Goal: Task Accomplishment & Management: Manage account settings

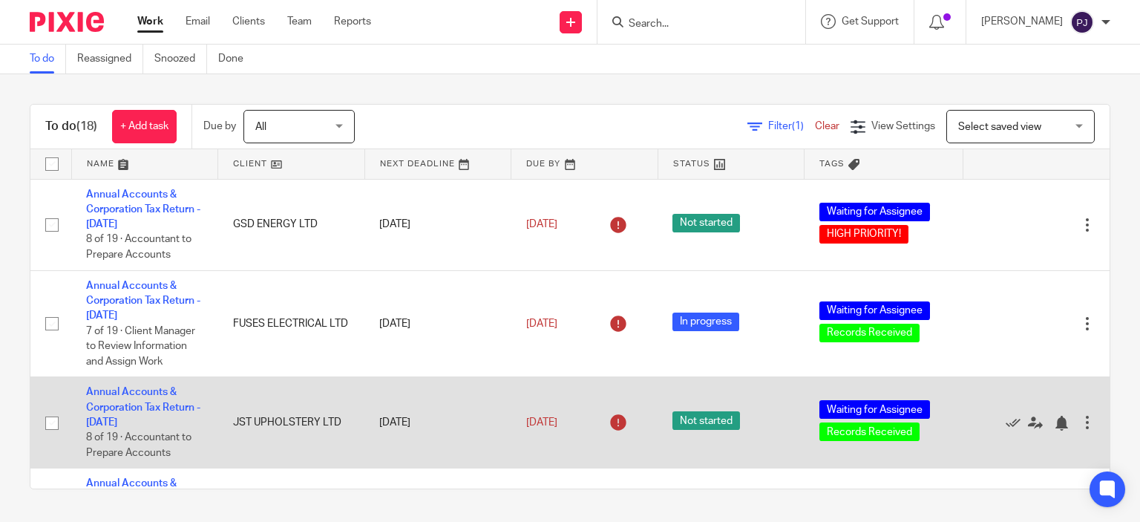
scroll to position [148, 0]
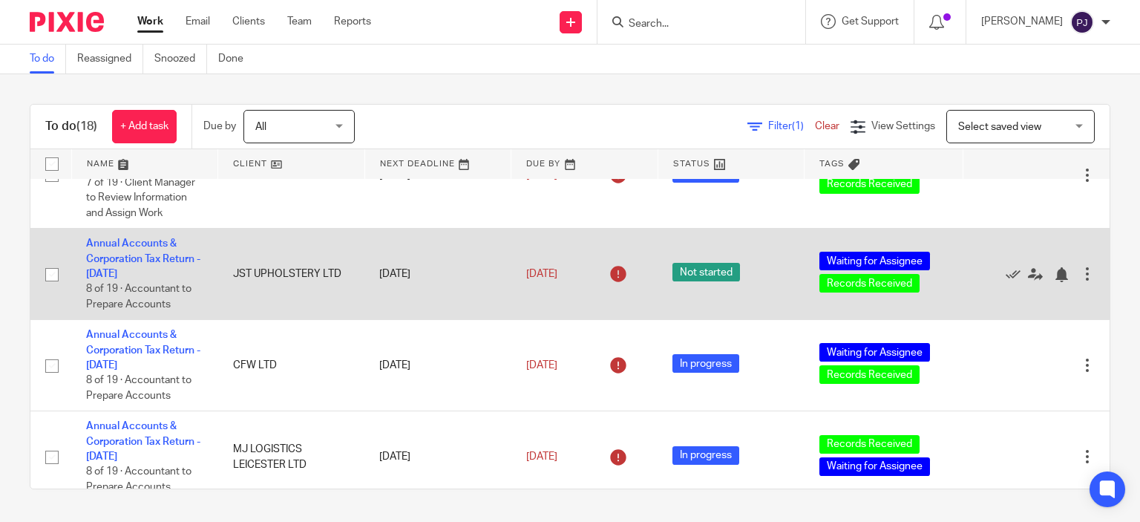
click at [109, 253] on td "Annual Accounts & Corporation Tax Return - April 30, 2025 8 of 19 · Accountant …" at bounding box center [144, 274] width 147 height 91
click at [117, 259] on link "Annual Accounts & Corporation Tax Return - [DATE]" at bounding box center [143, 258] width 114 height 41
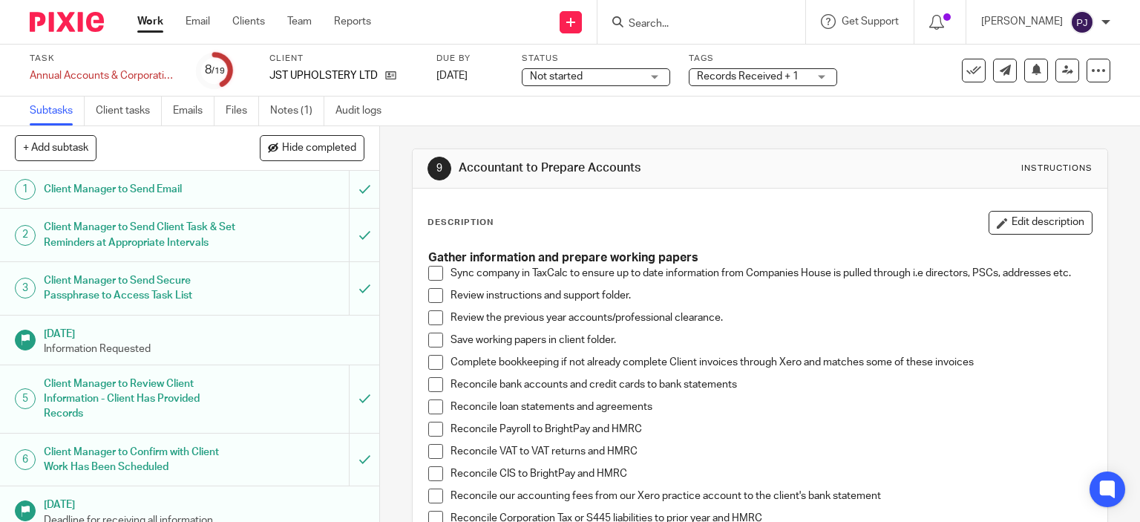
click at [430, 275] on span at bounding box center [435, 273] width 15 height 15
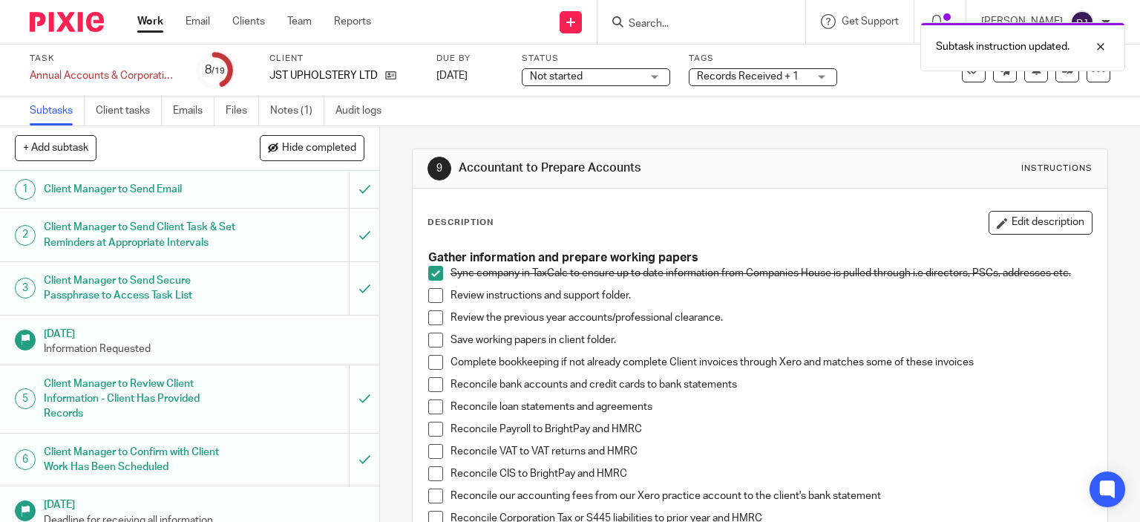
click at [429, 275] on span at bounding box center [435, 273] width 15 height 15
click at [432, 275] on span at bounding box center [435, 273] width 15 height 15
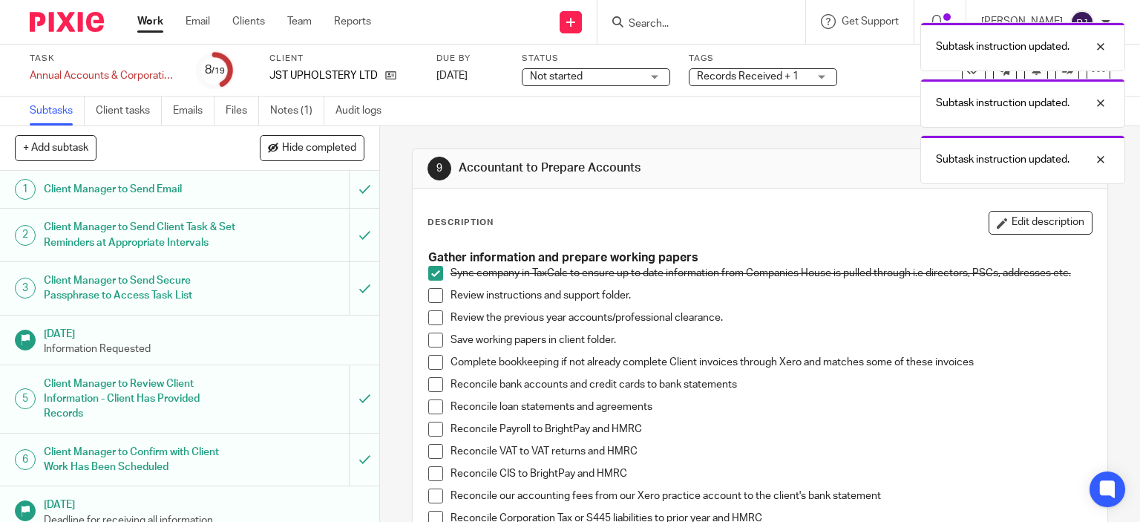
click at [428, 296] on span at bounding box center [435, 295] width 15 height 15
click at [428, 317] on span at bounding box center [435, 317] width 15 height 15
click at [434, 340] on span at bounding box center [435, 340] width 15 height 15
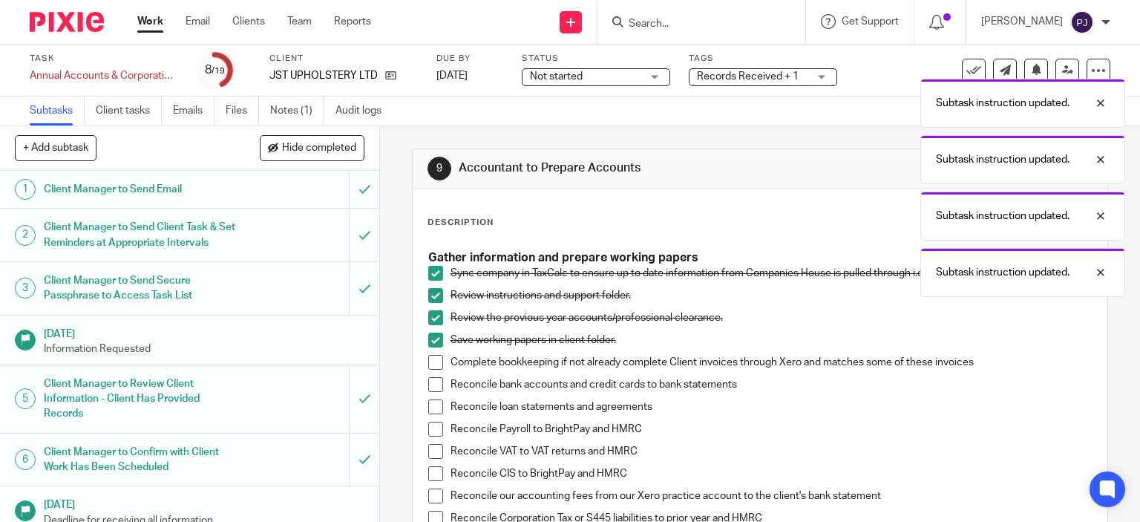
click at [428, 366] on span at bounding box center [435, 362] width 15 height 15
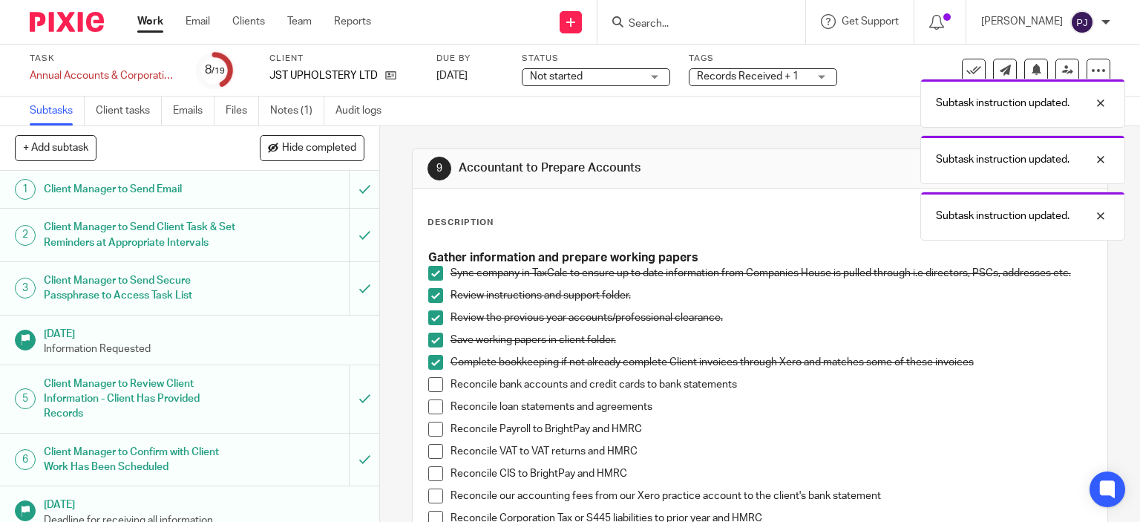
click at [436, 359] on span at bounding box center [435, 362] width 15 height 15
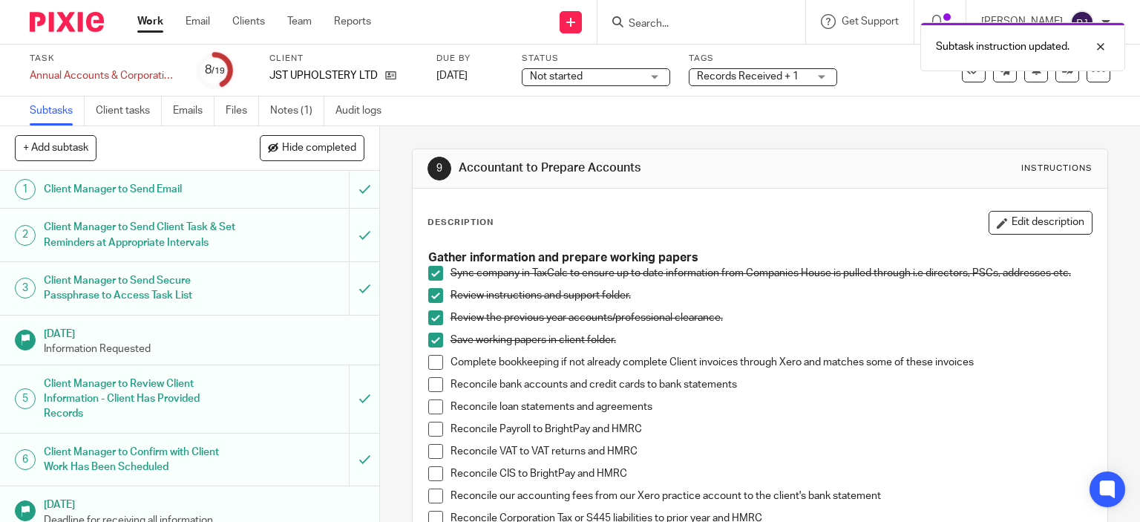
click at [429, 360] on span at bounding box center [435, 362] width 15 height 15
click at [428, 385] on span at bounding box center [435, 384] width 15 height 15
click at [428, 434] on span at bounding box center [435, 429] width 15 height 15
click at [428, 452] on span at bounding box center [435, 451] width 15 height 15
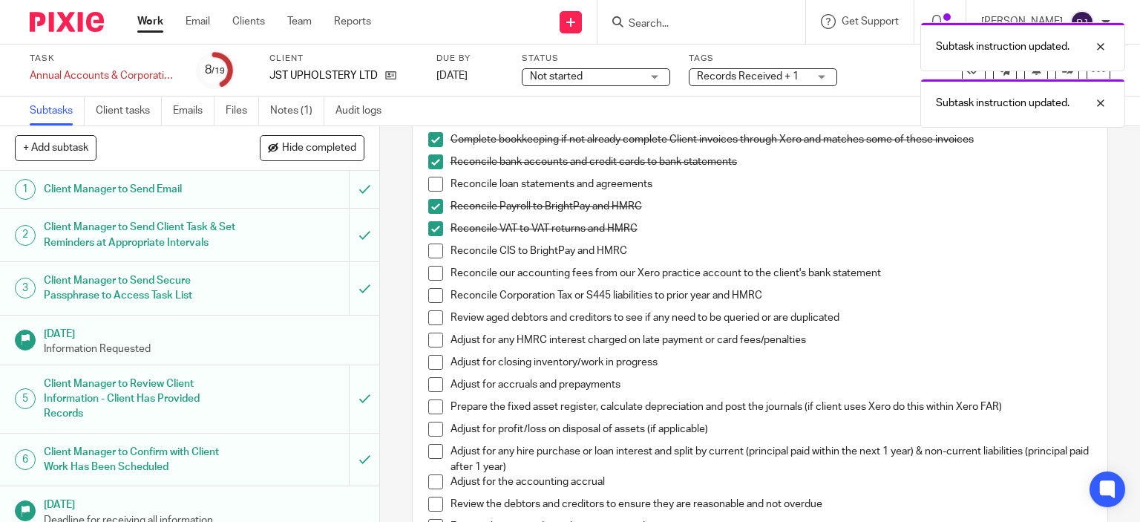
scroll to position [297, 0]
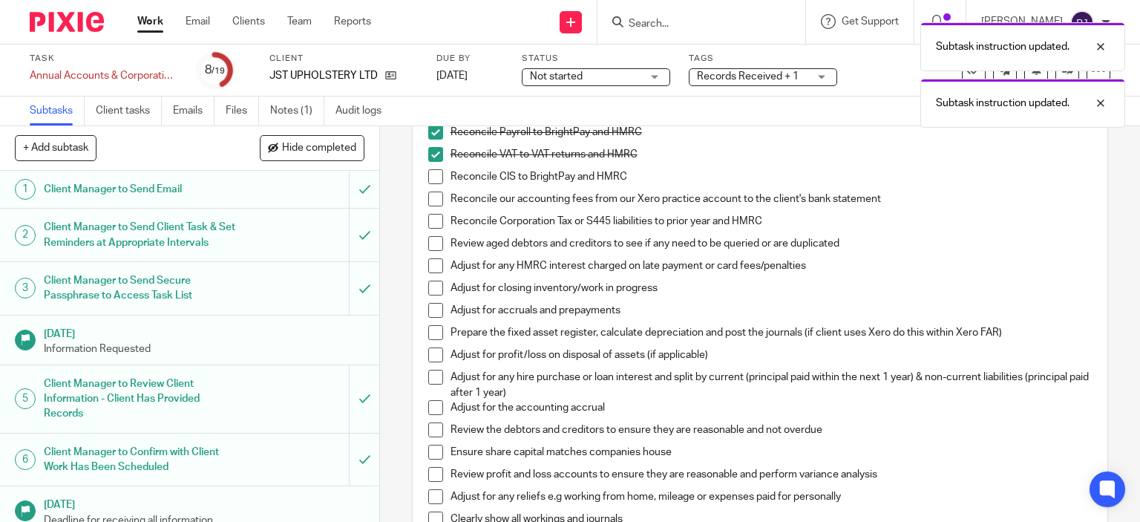
click at [428, 200] on span at bounding box center [435, 199] width 15 height 15
click at [428, 249] on span at bounding box center [435, 243] width 15 height 15
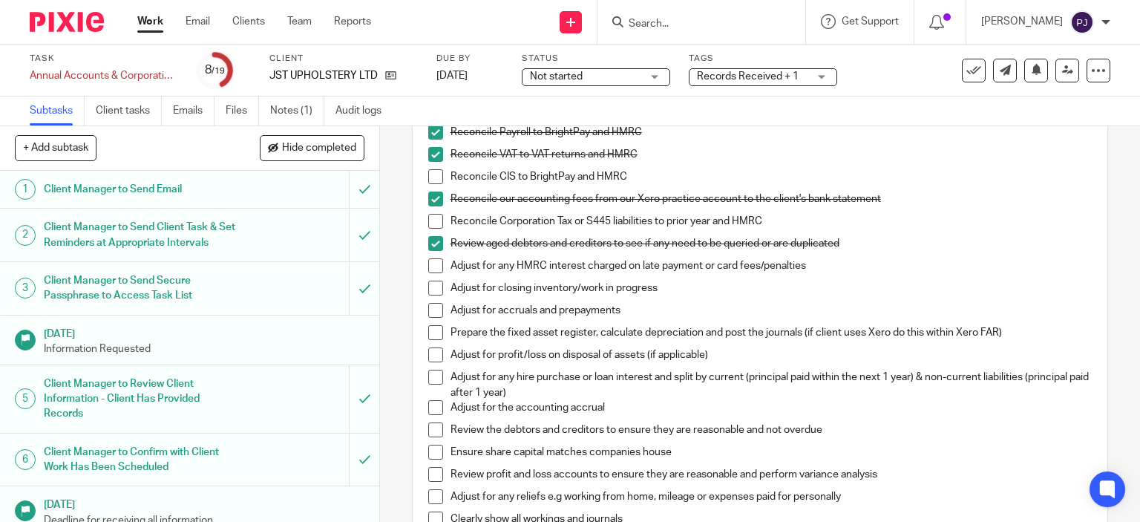
click at [428, 269] on span at bounding box center [435, 265] width 15 height 15
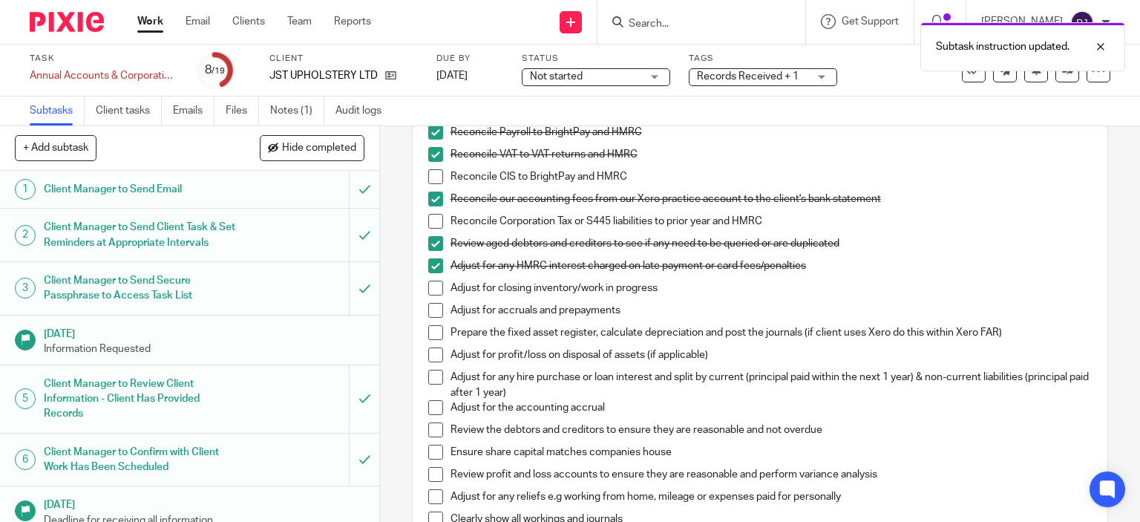
click at [428, 313] on span at bounding box center [435, 310] width 15 height 15
click at [434, 335] on span at bounding box center [435, 332] width 15 height 15
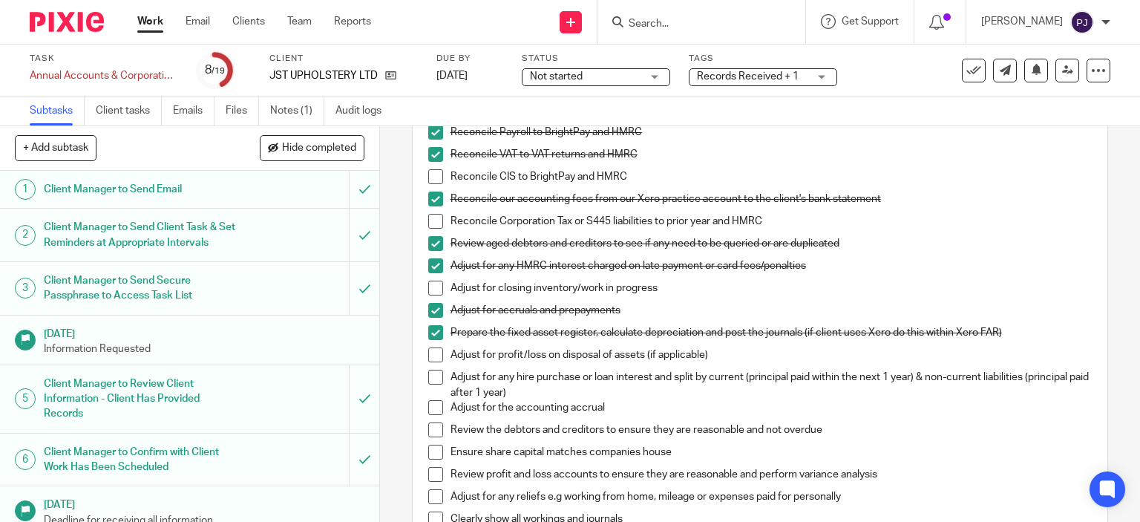
click at [433, 411] on span at bounding box center [435, 407] width 15 height 15
click at [428, 431] on span at bounding box center [435, 429] width 15 height 15
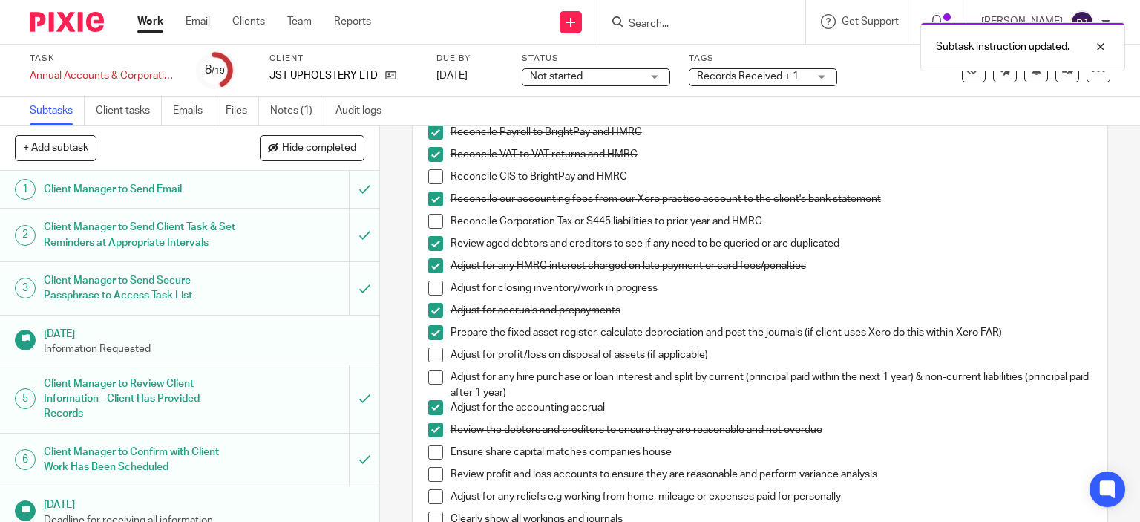
click at [432, 450] on span at bounding box center [435, 452] width 15 height 15
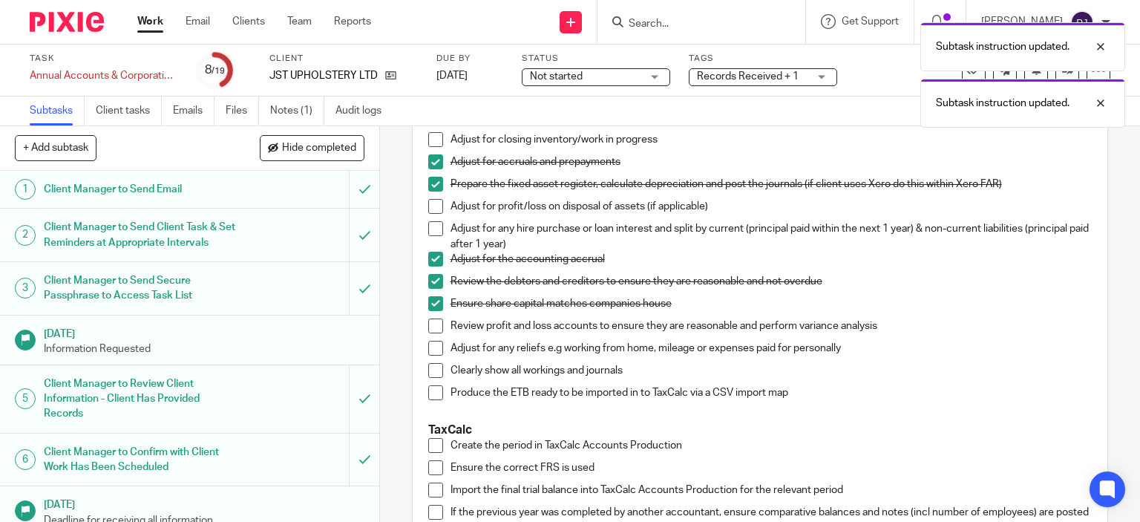
scroll to position [520, 0]
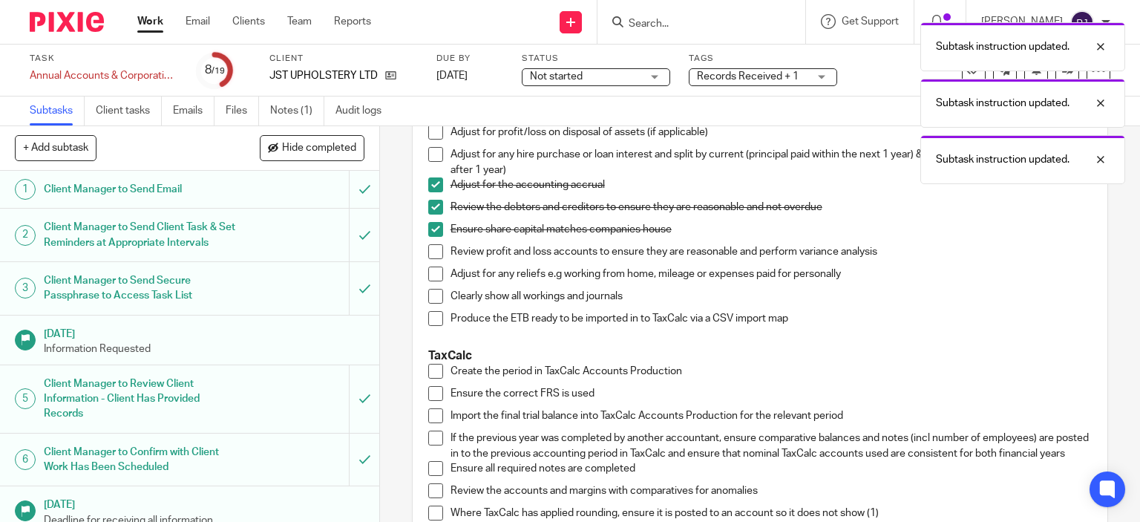
click at [430, 252] on span at bounding box center [435, 251] width 15 height 15
click at [430, 273] on span at bounding box center [435, 274] width 15 height 15
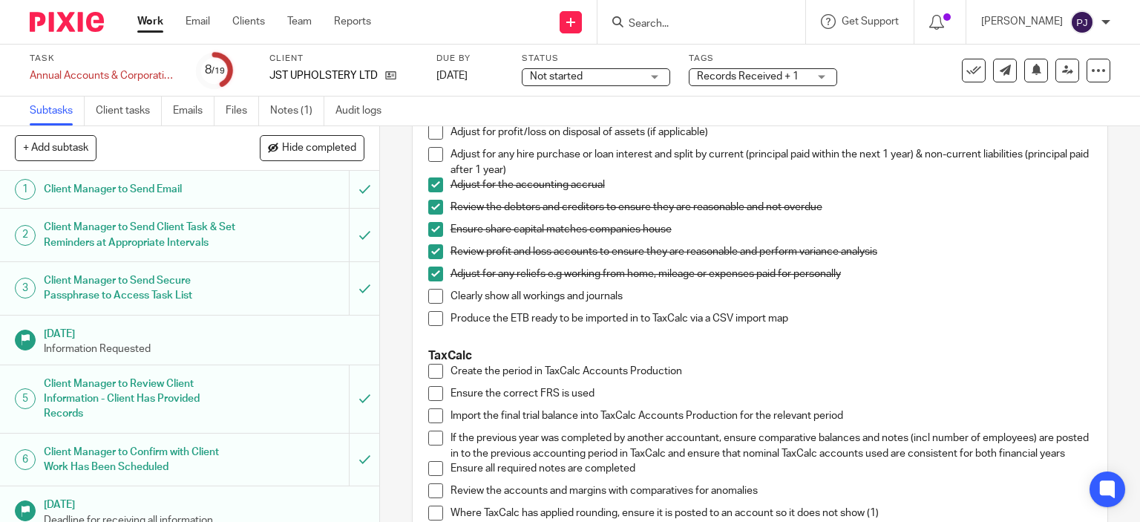
click at [433, 275] on span at bounding box center [435, 274] width 15 height 15
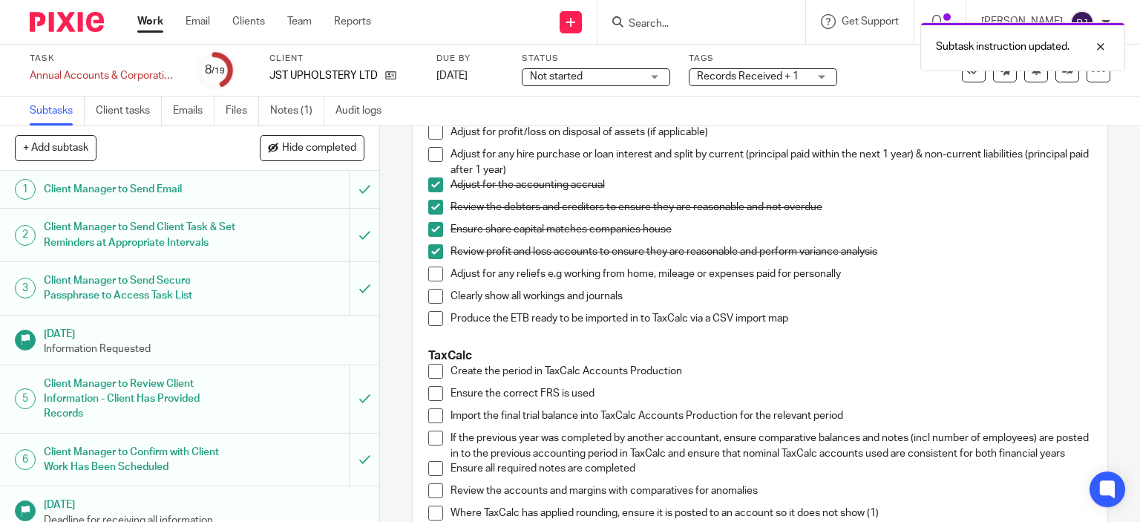
click at [428, 291] on span at bounding box center [435, 296] width 15 height 15
click at [439, 318] on li "Produce the ETB ready to be imported in to TaxCalc via a CSV import map" at bounding box center [760, 322] width 664 height 22
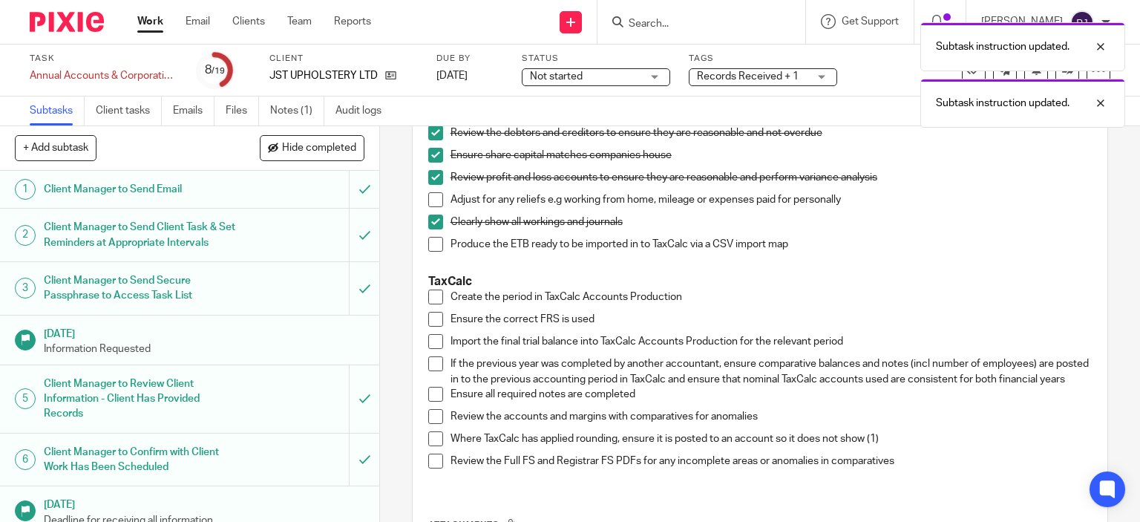
scroll to position [668, 0]
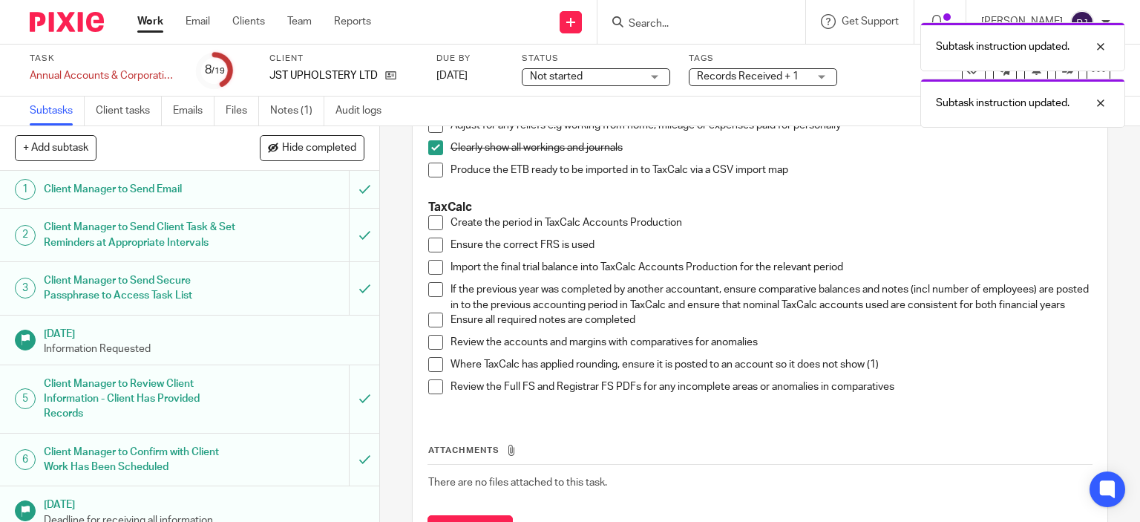
click at [431, 174] on span at bounding box center [435, 170] width 15 height 15
click at [434, 223] on span at bounding box center [435, 222] width 15 height 15
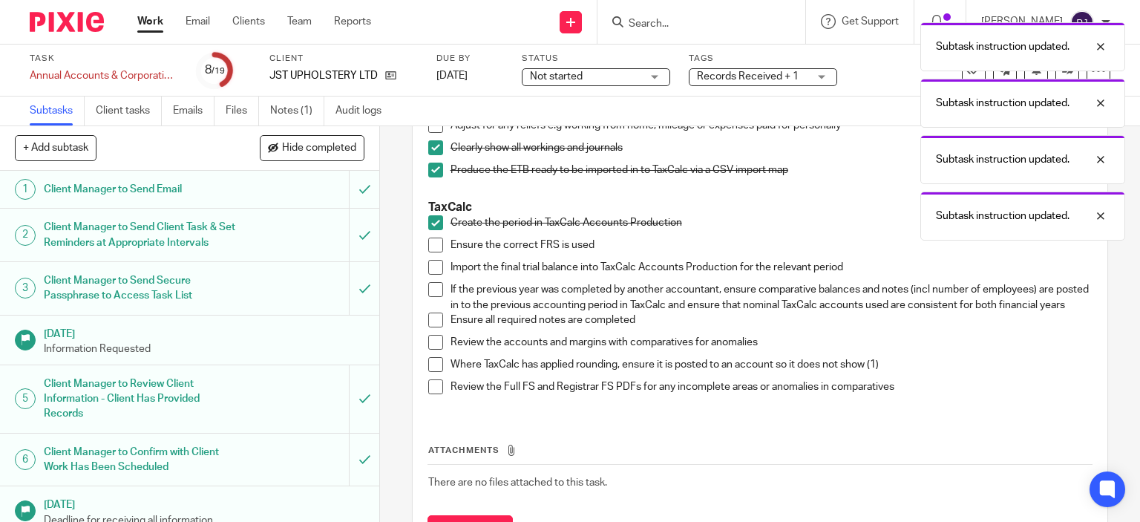
click at [434, 239] on span at bounding box center [435, 245] width 15 height 15
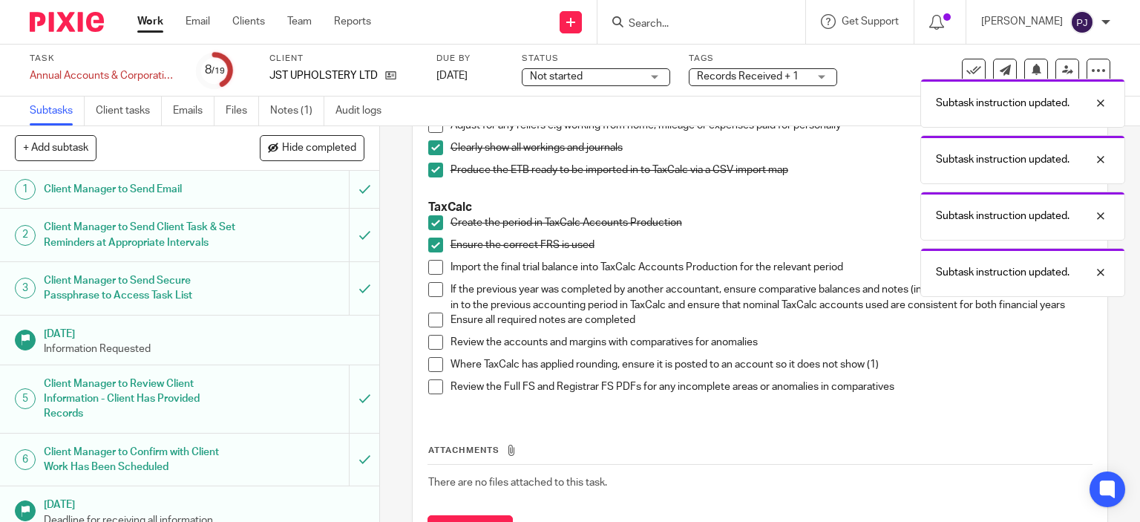
click at [431, 264] on span at bounding box center [435, 267] width 15 height 15
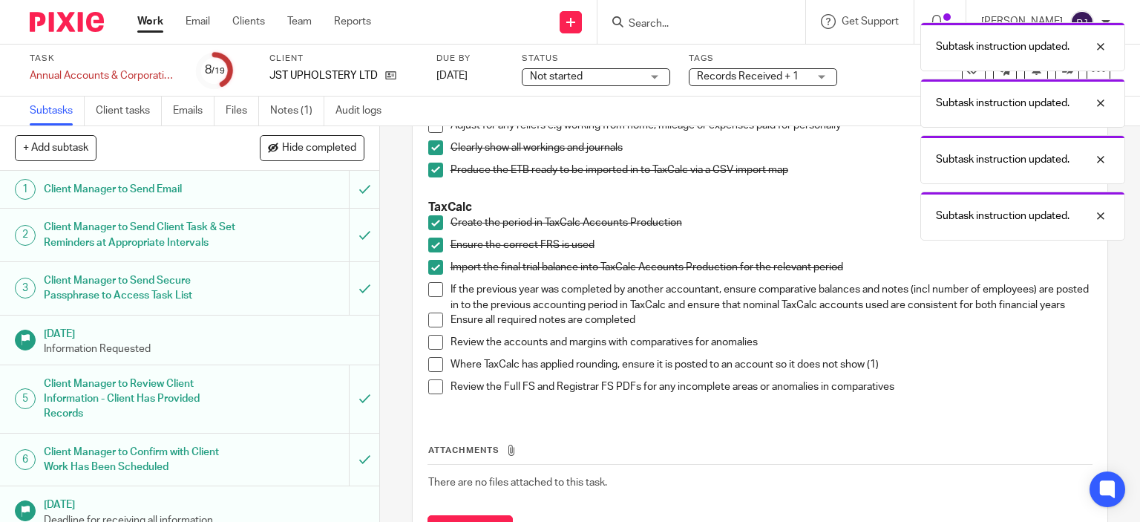
click at [433, 282] on span at bounding box center [435, 289] width 15 height 15
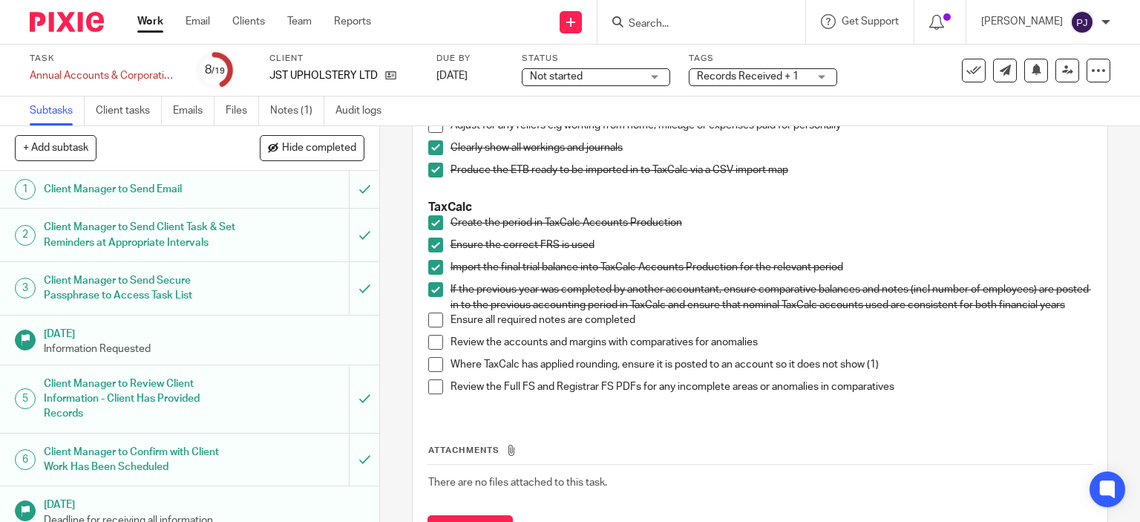
click at [431, 287] on span at bounding box center [435, 289] width 15 height 15
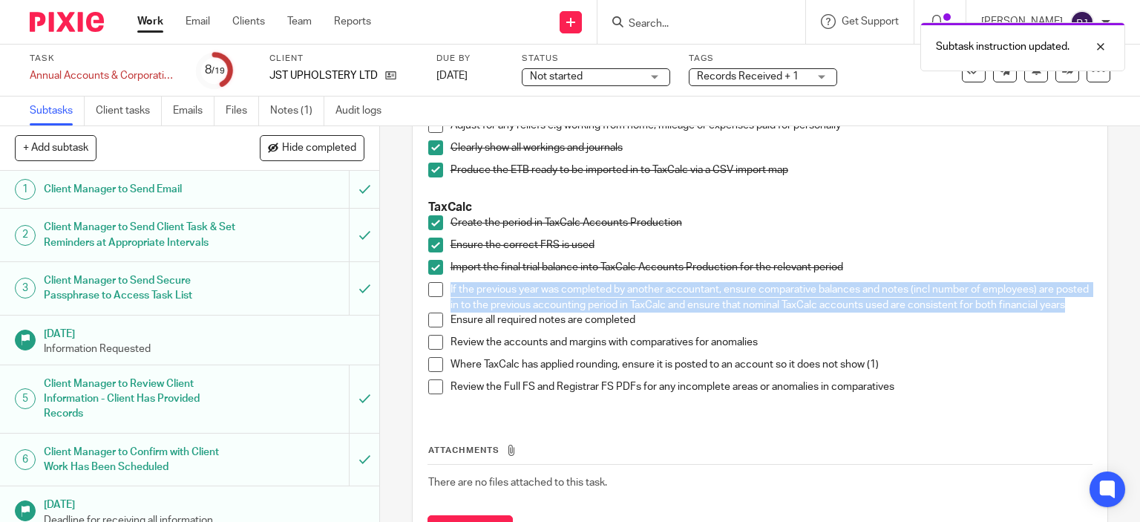
click at [437, 350] on span at bounding box center [435, 342] width 15 height 15
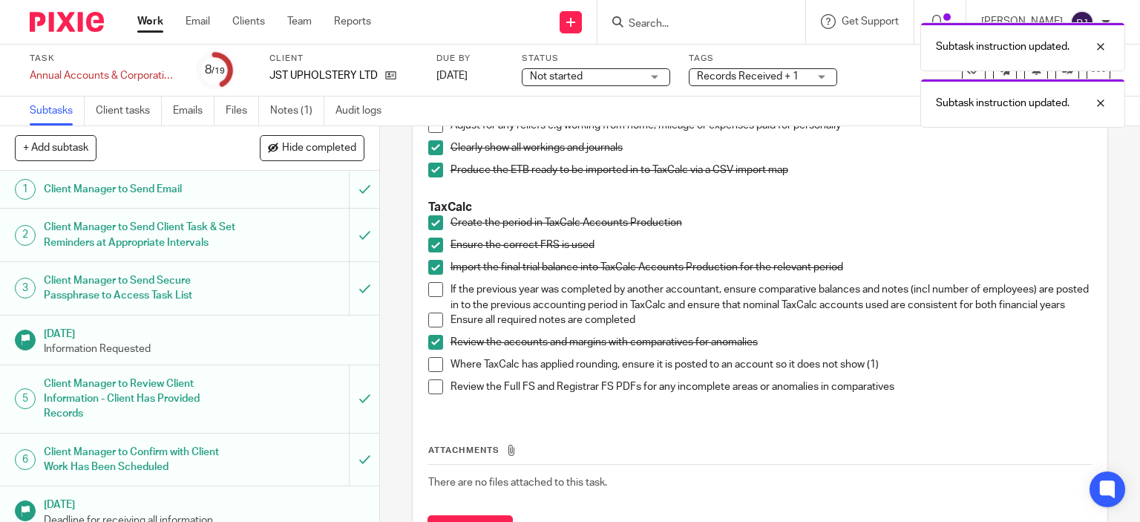
click at [431, 327] on span at bounding box center [435, 320] width 15 height 15
click at [428, 372] on span at bounding box center [435, 364] width 15 height 15
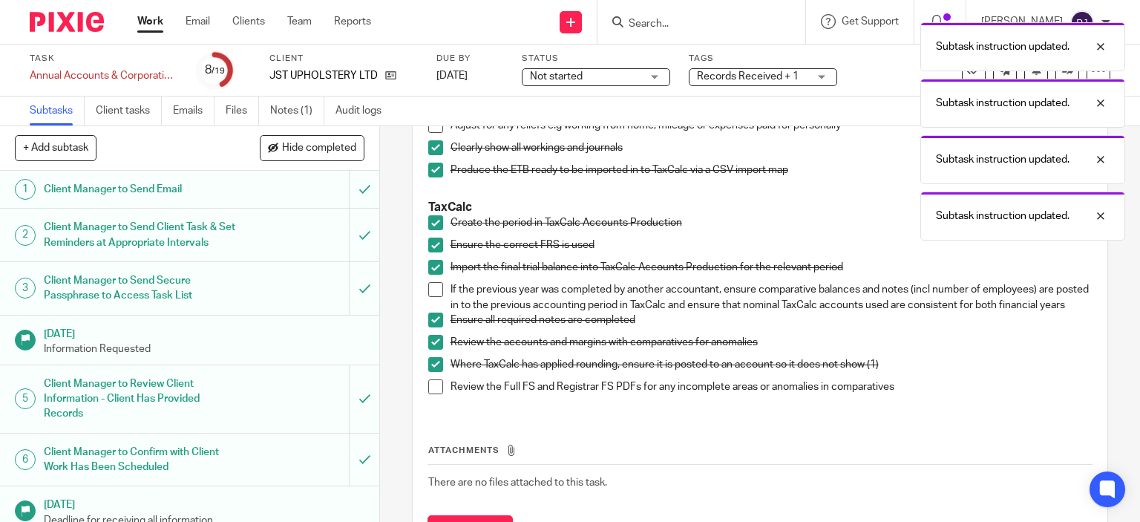
click at [431, 394] on span at bounding box center [435, 386] width 15 height 15
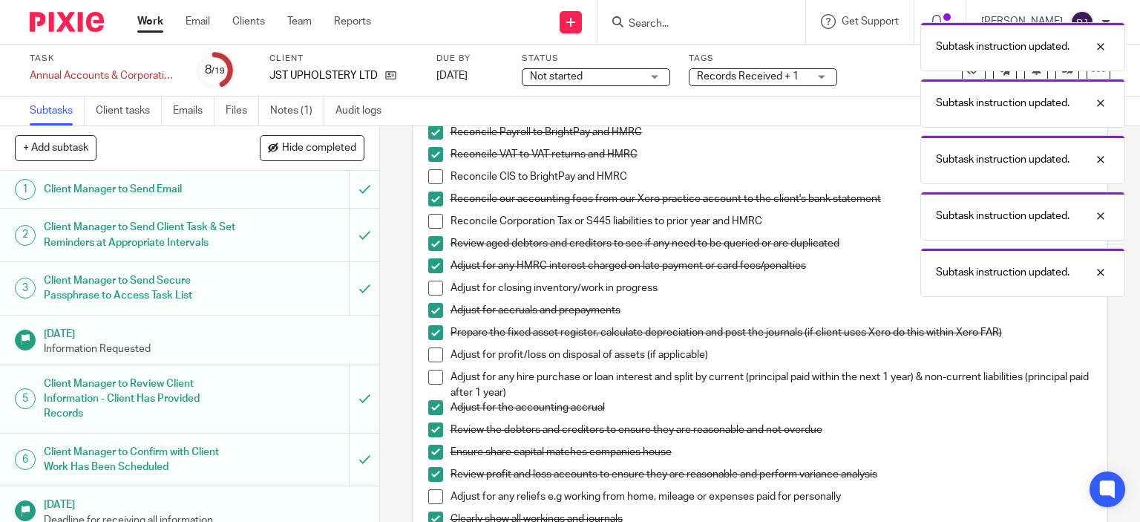
scroll to position [0, 0]
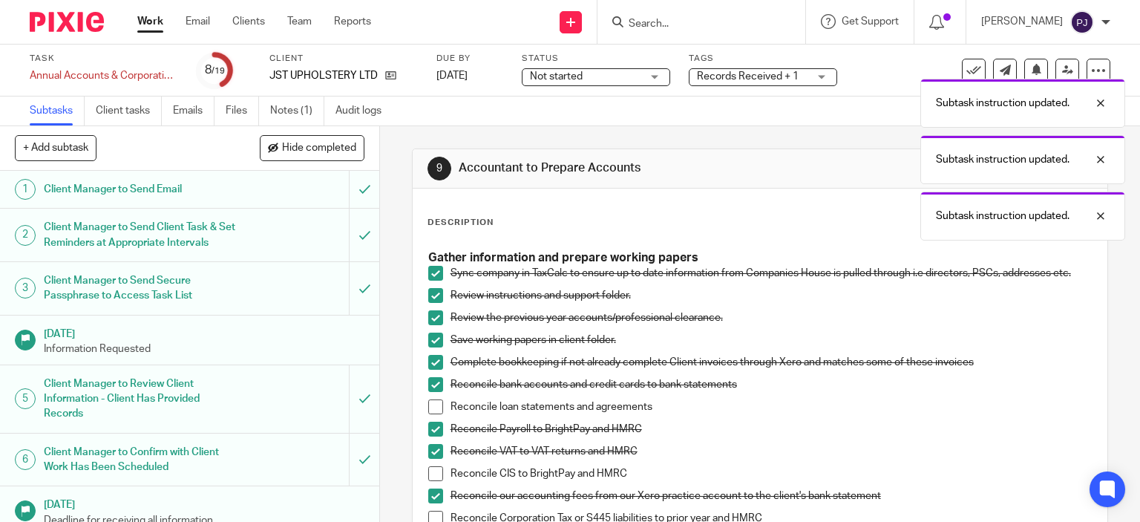
click at [433, 314] on span at bounding box center [435, 317] width 15 height 15
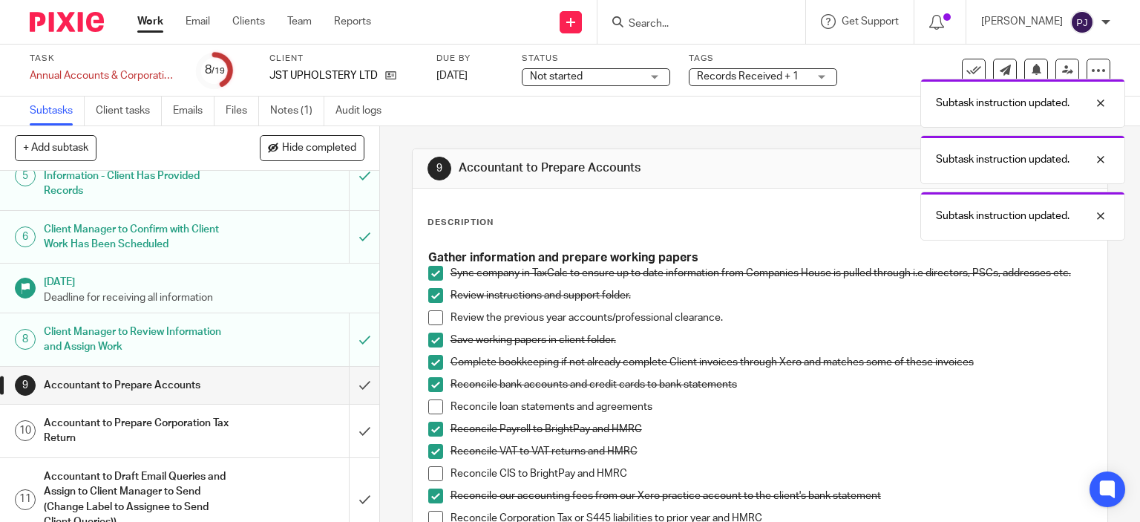
scroll to position [371, 0]
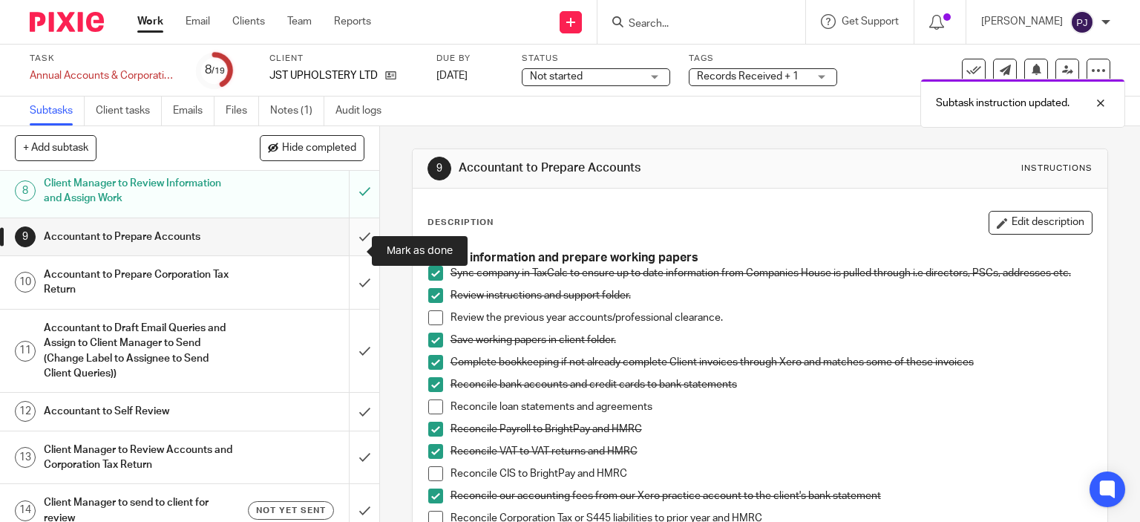
click at [339, 246] on input "submit" at bounding box center [189, 236] width 379 height 37
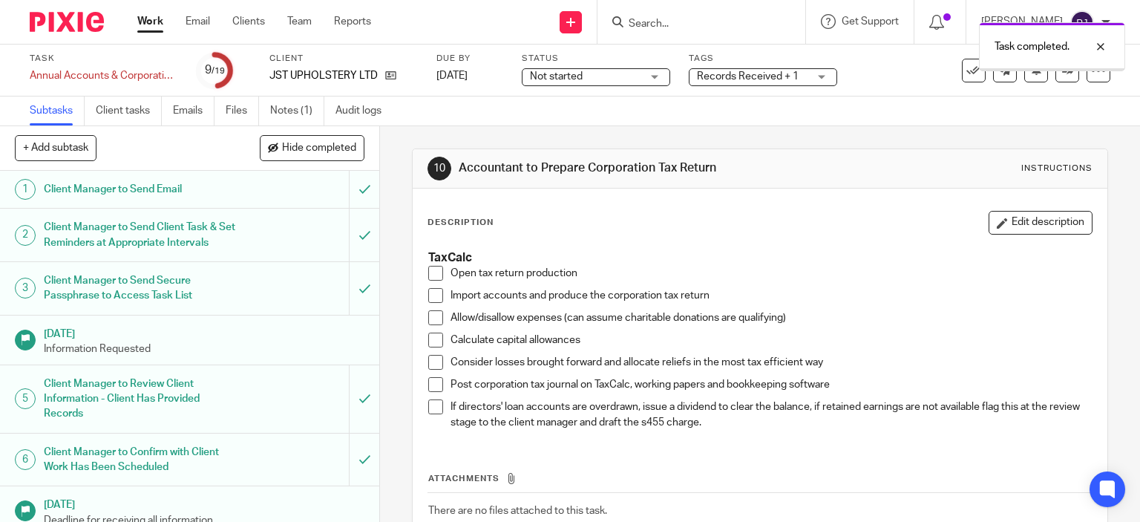
scroll to position [74, 0]
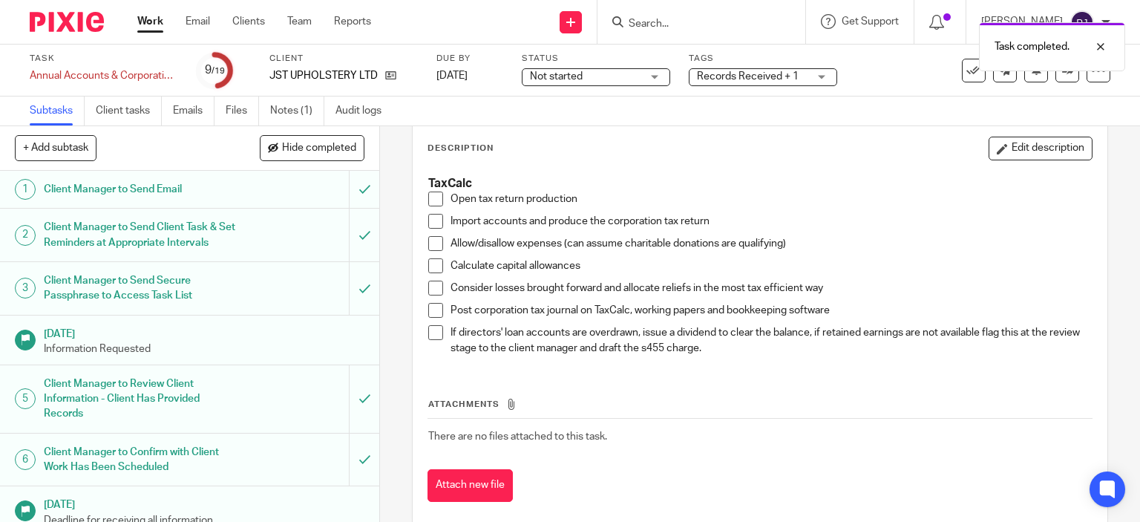
click at [428, 196] on span at bounding box center [435, 199] width 15 height 15
click at [430, 221] on span at bounding box center [435, 221] width 15 height 15
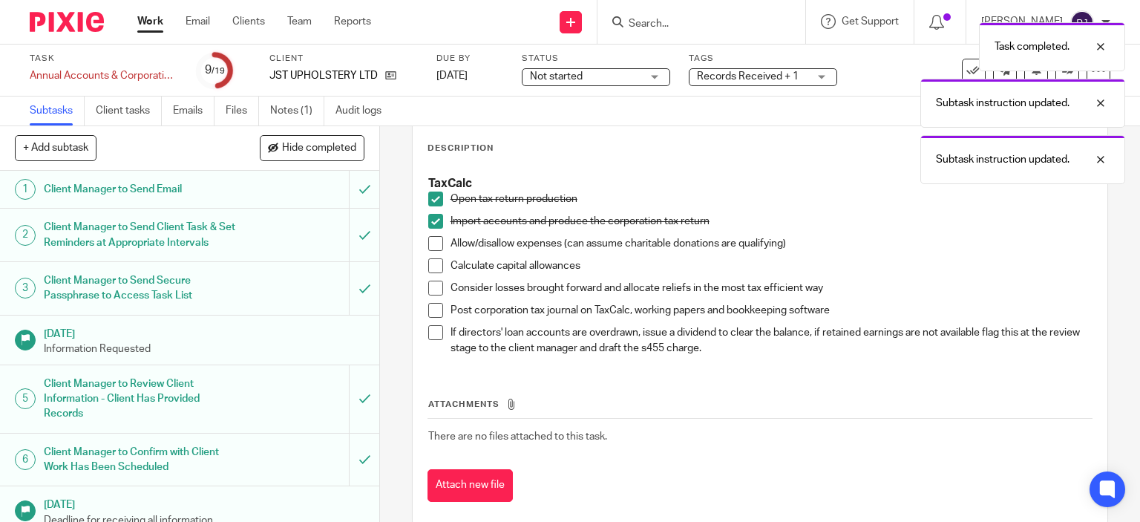
click at [428, 244] on span at bounding box center [435, 243] width 15 height 15
click at [431, 260] on span at bounding box center [435, 265] width 15 height 15
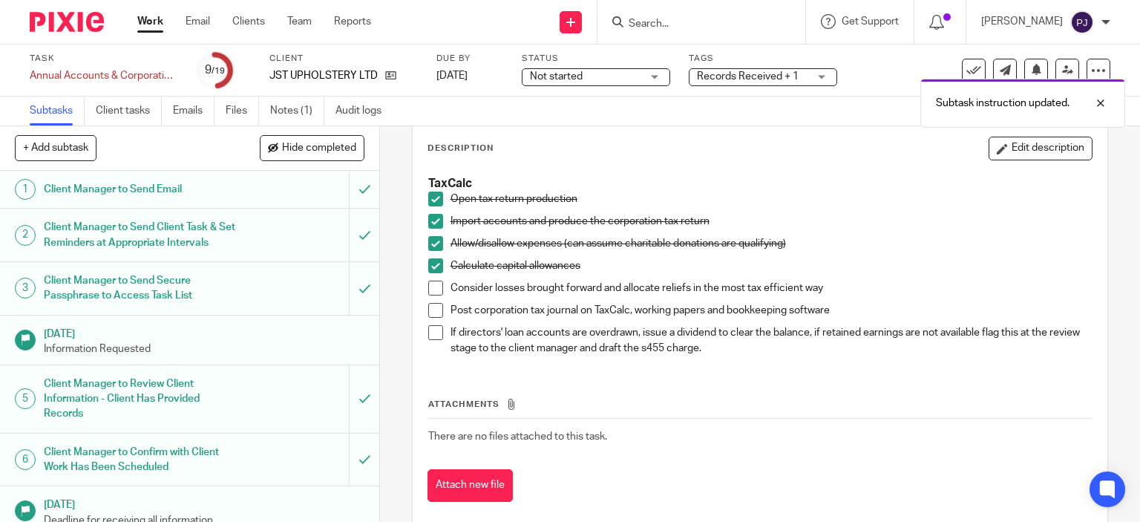
click at [428, 311] on span at bounding box center [435, 310] width 15 height 15
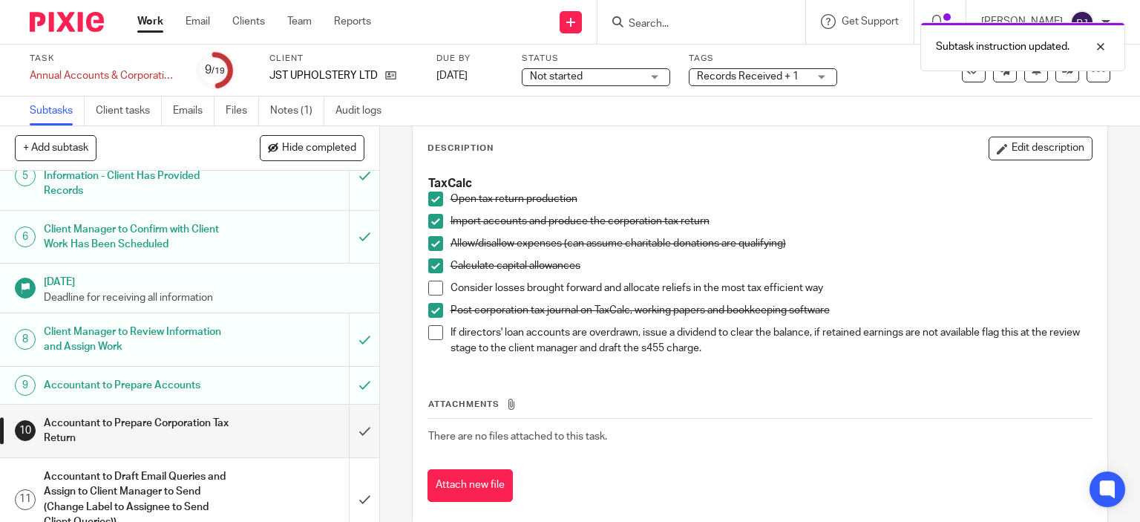
scroll to position [371, 0]
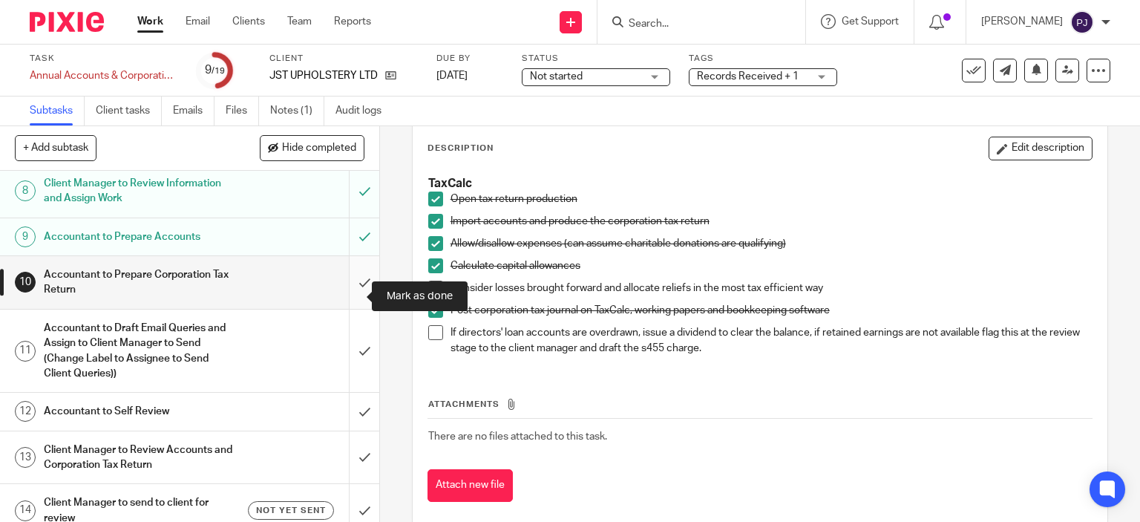
click at [356, 293] on input "submit" at bounding box center [189, 282] width 379 height 53
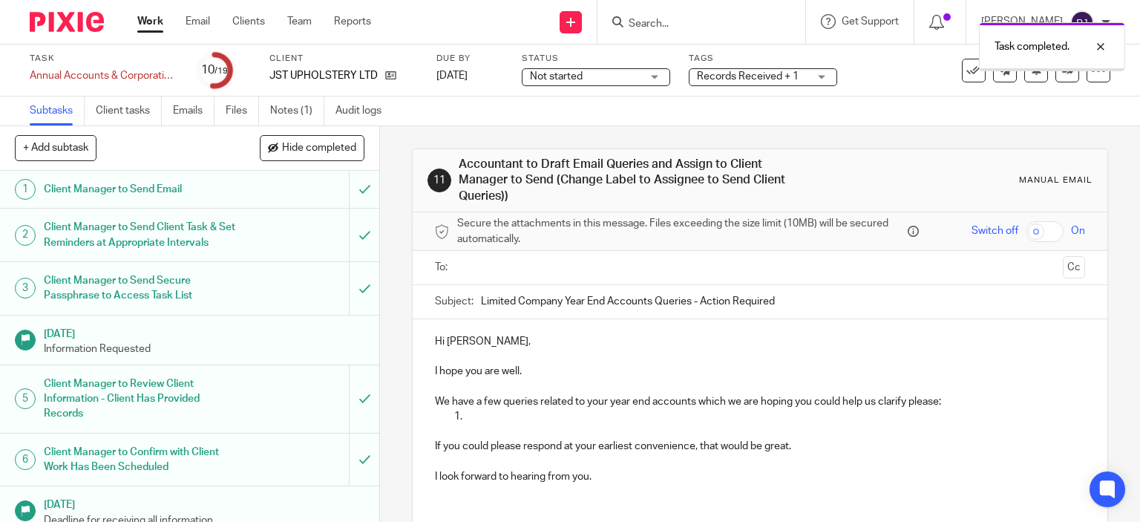
scroll to position [520, 0]
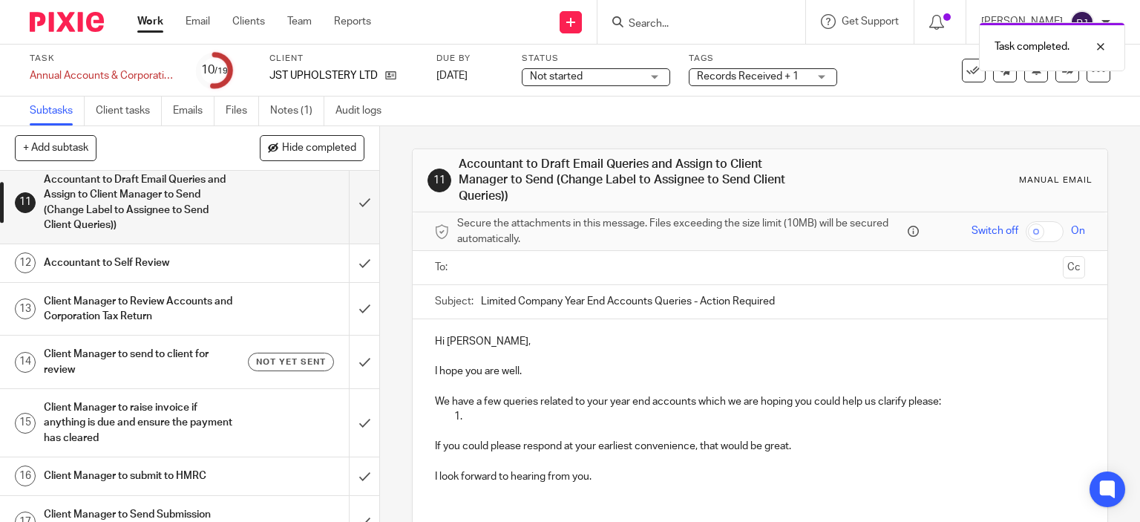
click at [272, 274] on div "Accountant to Self Review" at bounding box center [189, 263] width 290 height 22
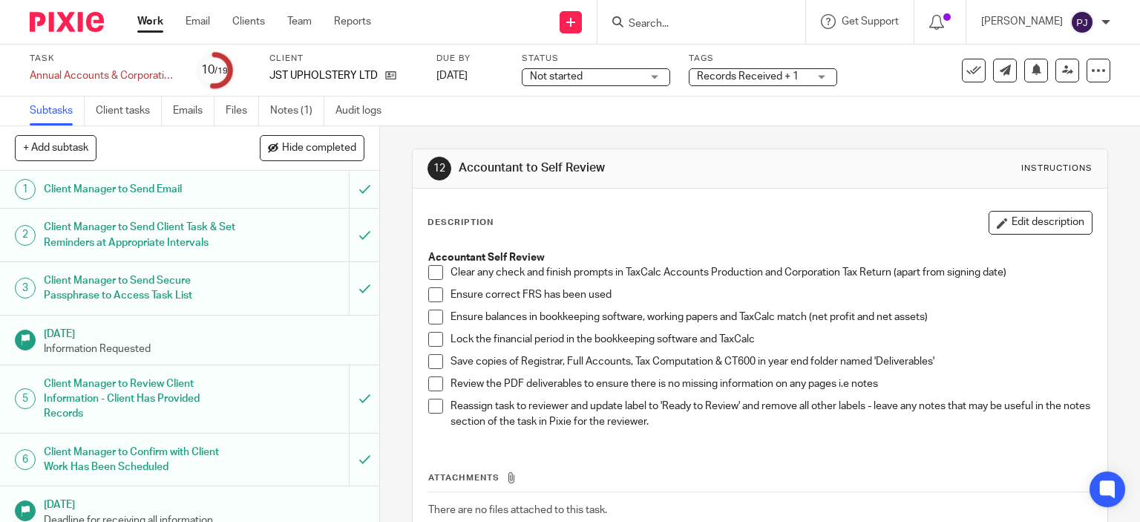
scroll to position [74, 0]
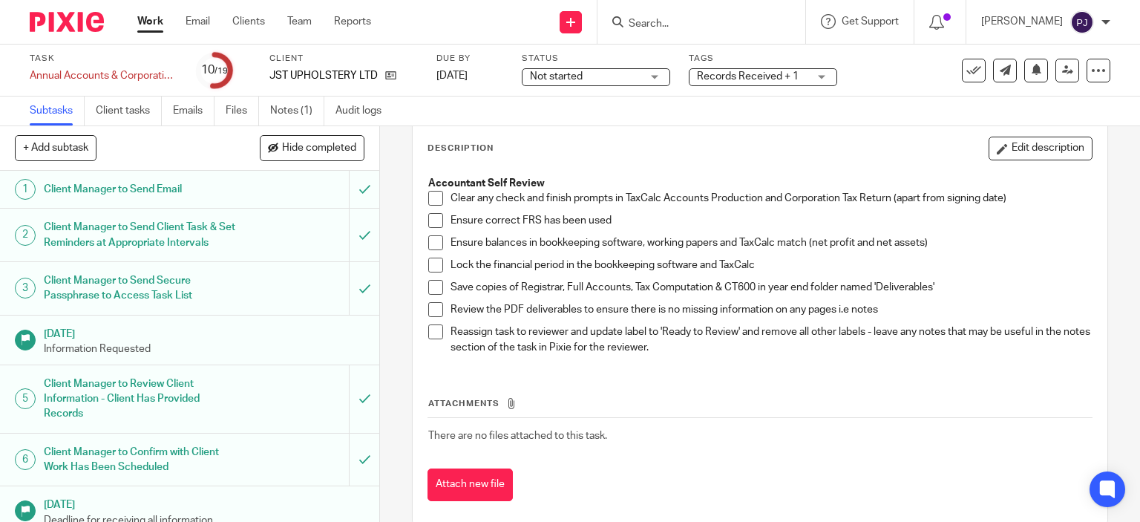
click at [430, 201] on span at bounding box center [435, 198] width 15 height 15
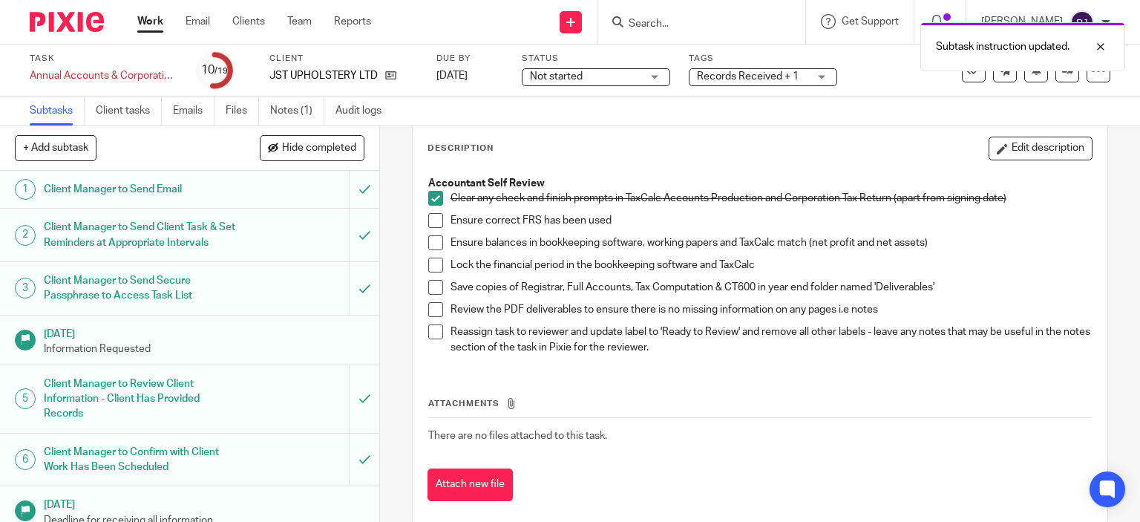
click at [433, 220] on span at bounding box center [435, 220] width 15 height 15
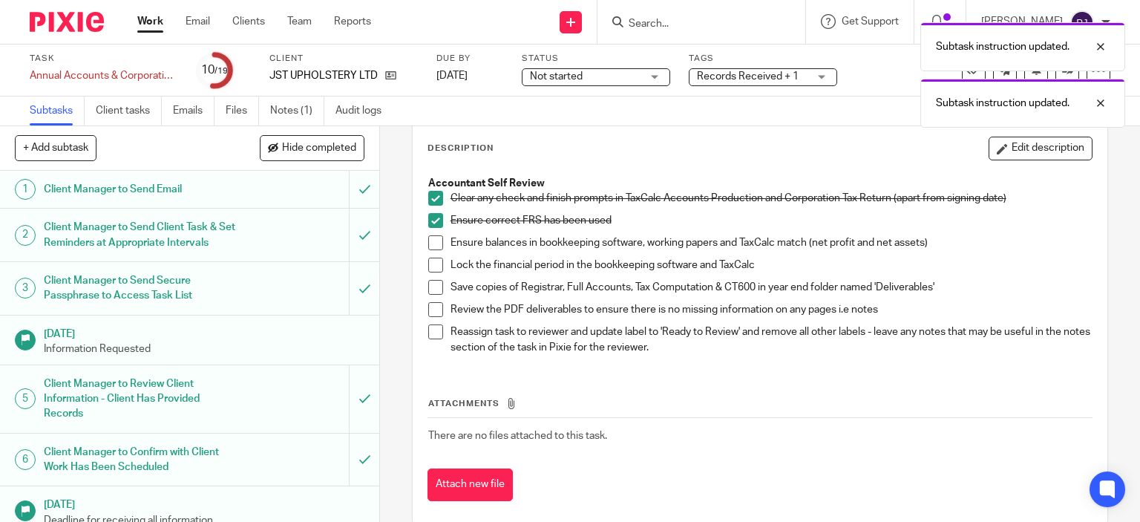
click at [428, 241] on span at bounding box center [435, 242] width 15 height 15
click at [431, 287] on span at bounding box center [435, 287] width 15 height 15
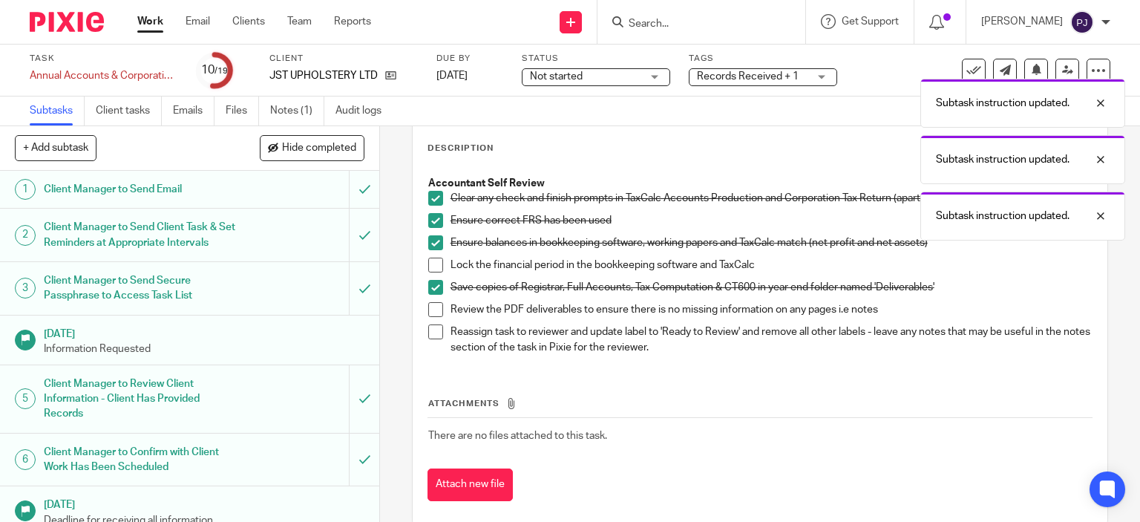
click at [428, 332] on span at bounding box center [435, 331] width 15 height 15
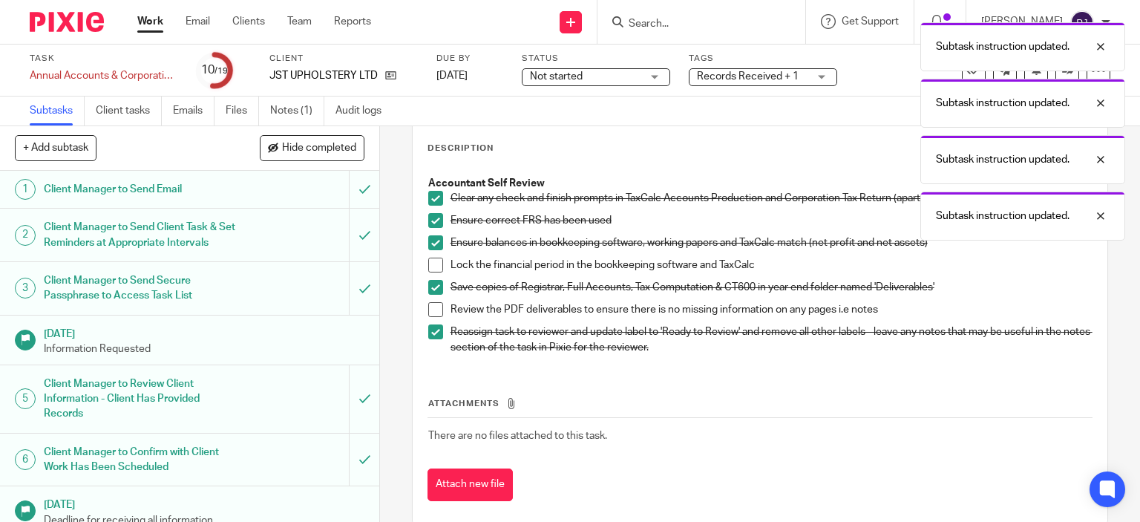
click at [433, 303] on span at bounding box center [435, 309] width 15 height 15
click at [353, 113] on link "Audit logs" at bounding box center [364, 111] width 57 height 29
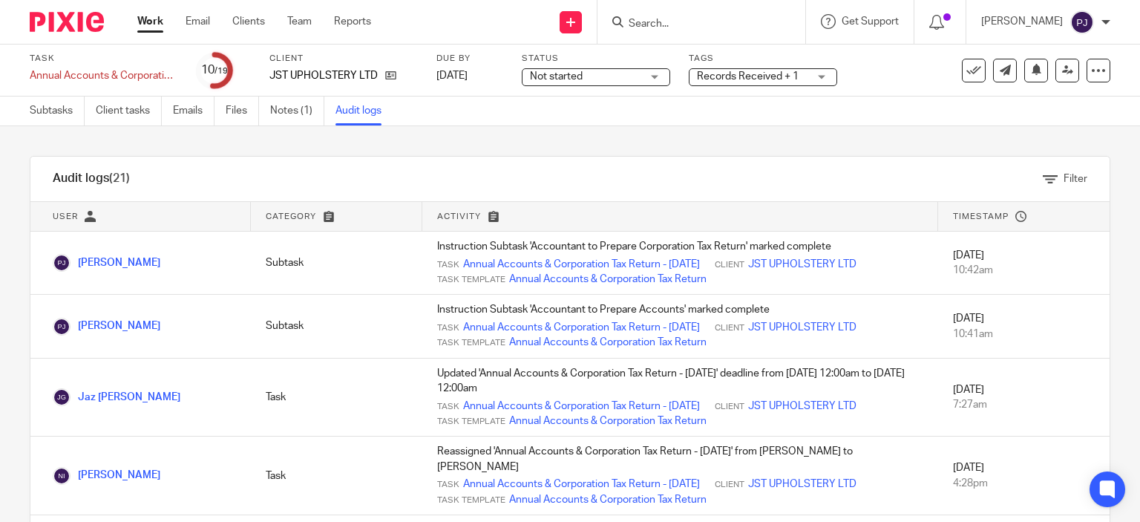
click at [722, 73] on span "Records Received + 1" at bounding box center [748, 76] width 102 height 10
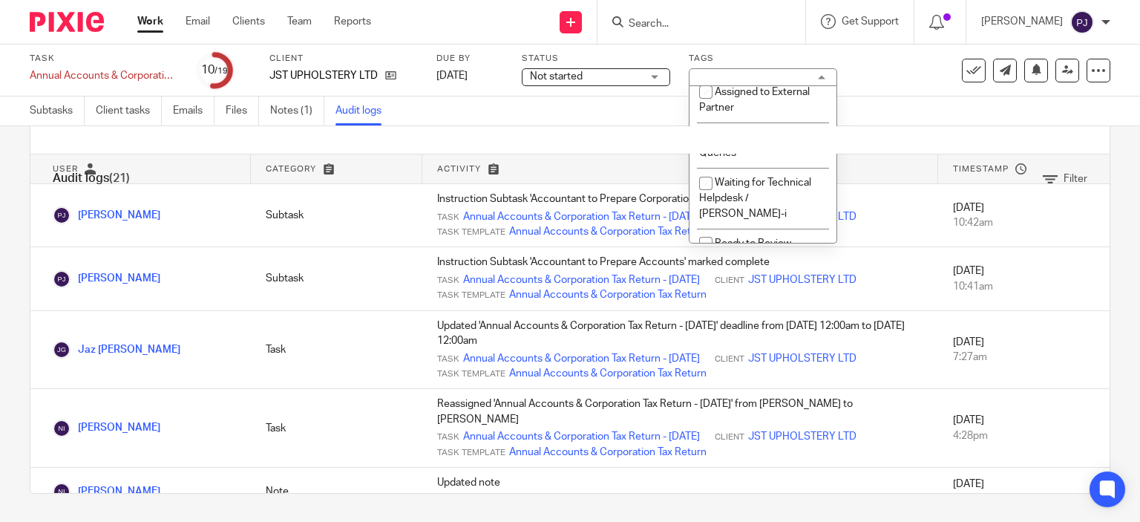
scroll to position [445, 0]
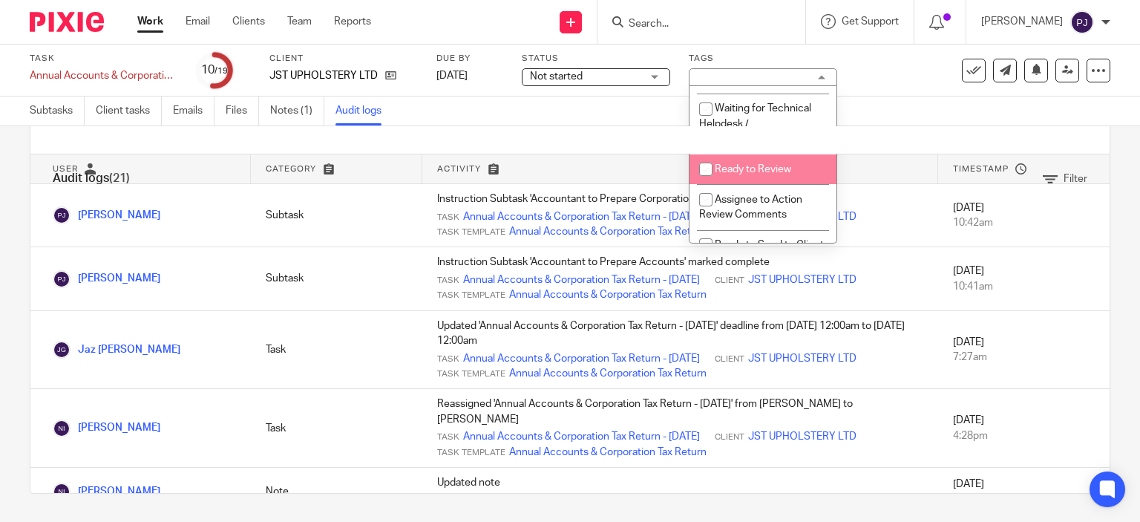
click at [723, 169] on li "Ready to Review" at bounding box center [763, 169] width 147 height 30
checkbox input "true"
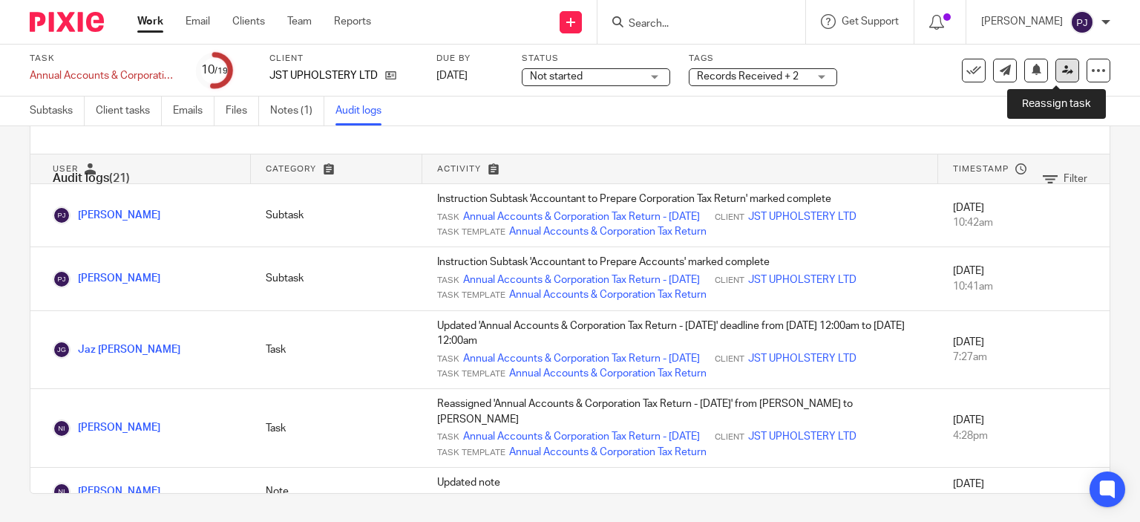
click at [1056, 71] on link at bounding box center [1068, 71] width 24 height 24
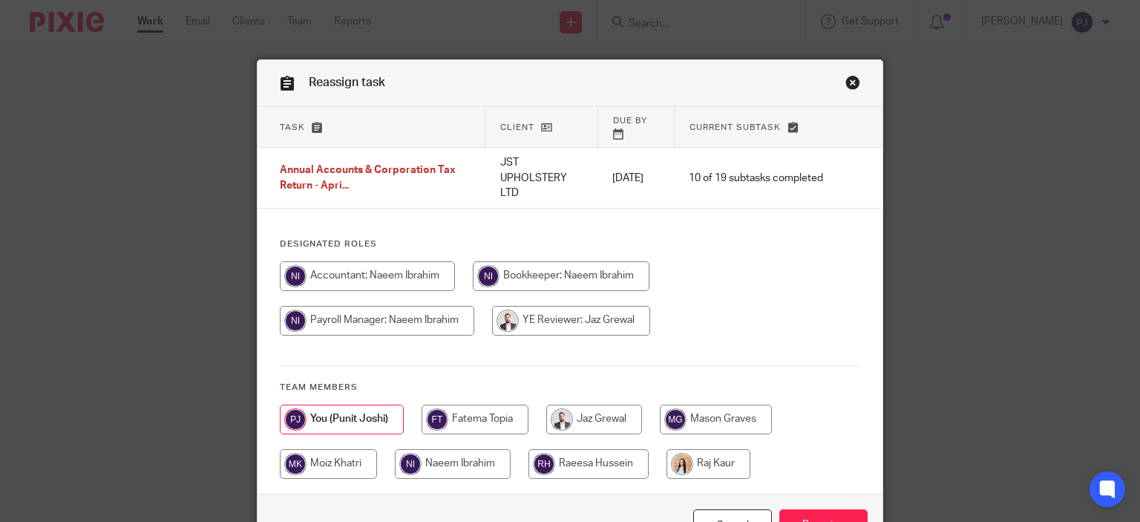
click at [448, 460] on input "radio" at bounding box center [453, 464] width 116 height 30
radio input "true"
click at [815, 513] on input "Reassign" at bounding box center [824, 525] width 88 height 32
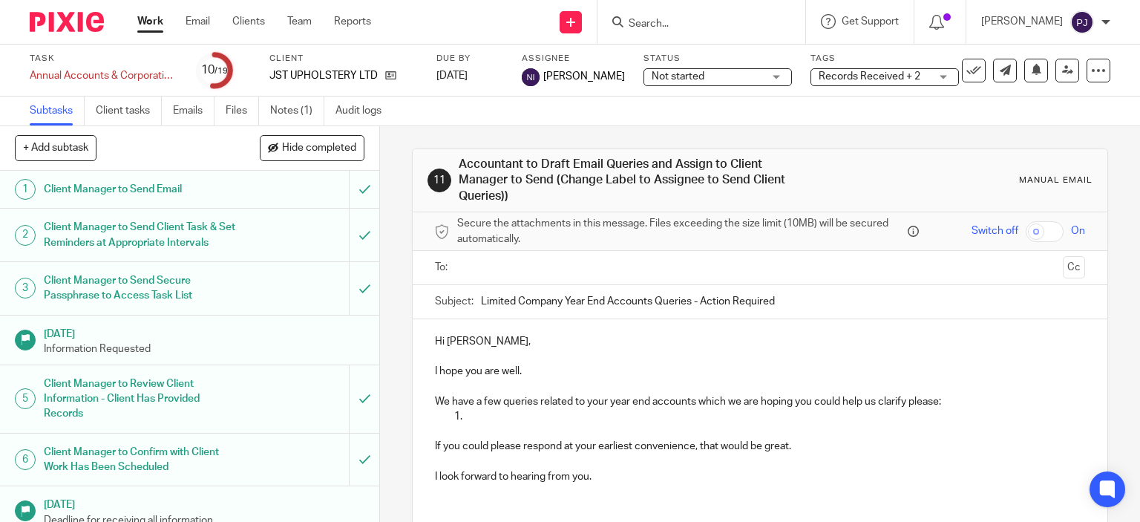
click at [142, 25] on link "Work" at bounding box center [150, 21] width 26 height 15
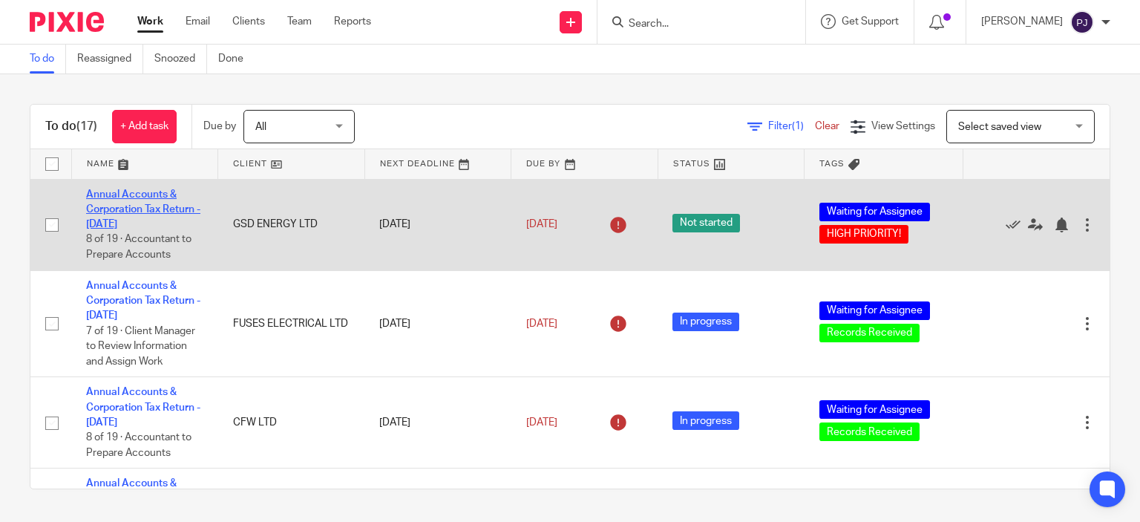
click at [117, 207] on link "Annual Accounts & Corporation Tax Return - [DATE]" at bounding box center [143, 209] width 114 height 41
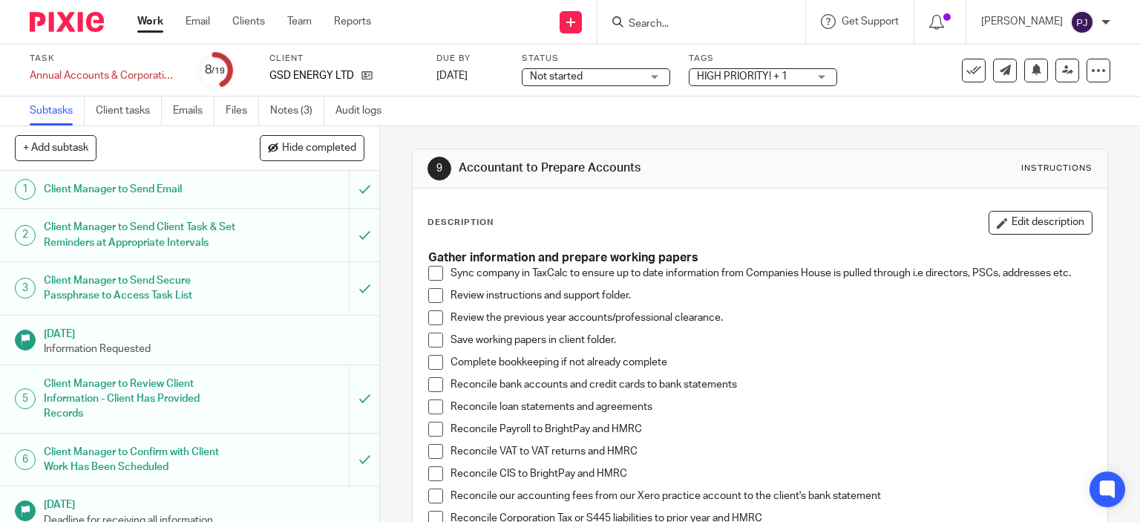
click at [429, 271] on span at bounding box center [435, 273] width 15 height 15
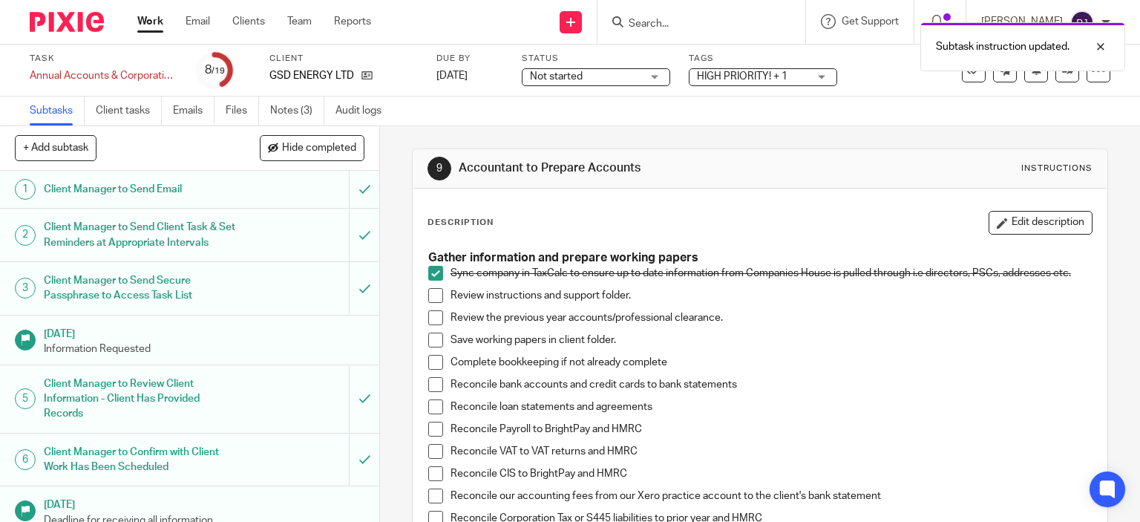
click at [431, 292] on span at bounding box center [435, 295] width 15 height 15
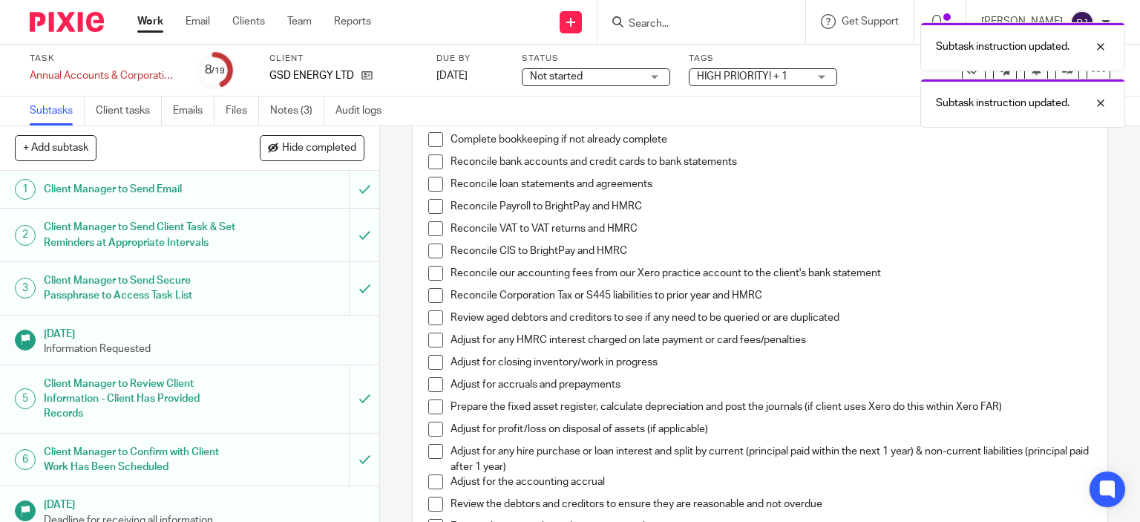
scroll to position [148, 0]
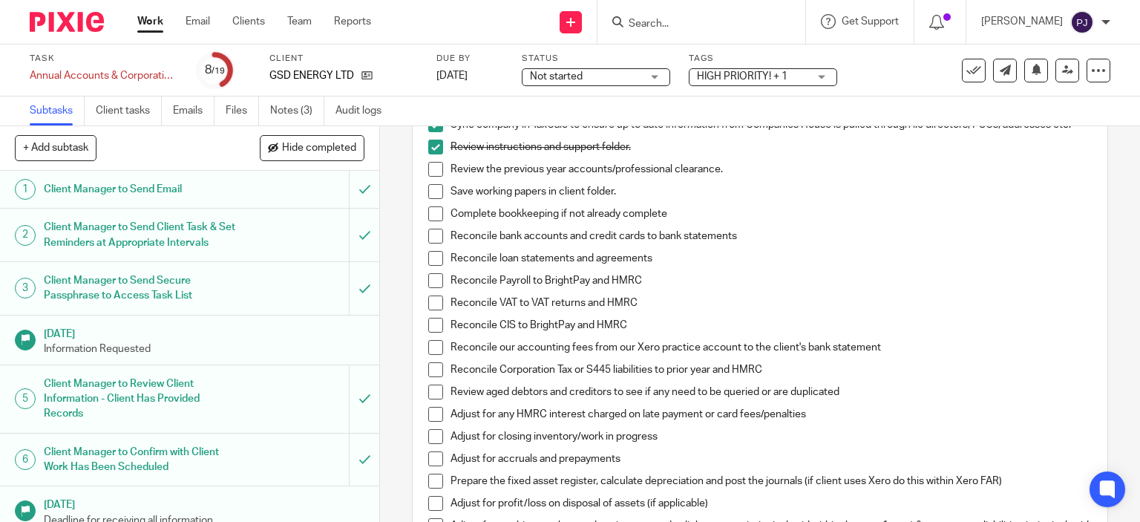
click at [430, 193] on span at bounding box center [435, 191] width 15 height 15
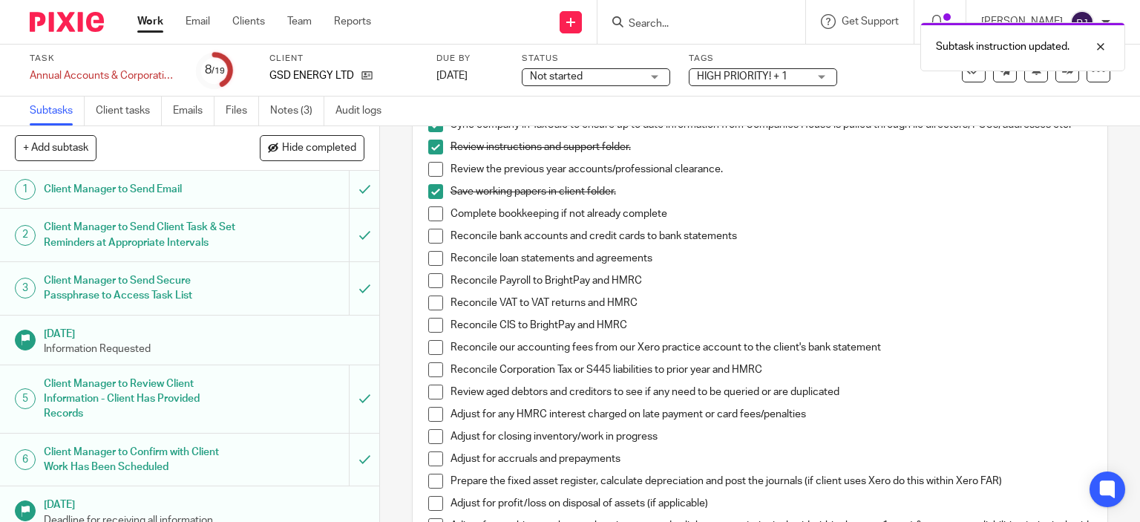
click at [431, 233] on span at bounding box center [435, 236] width 15 height 15
click at [434, 282] on span at bounding box center [435, 280] width 15 height 15
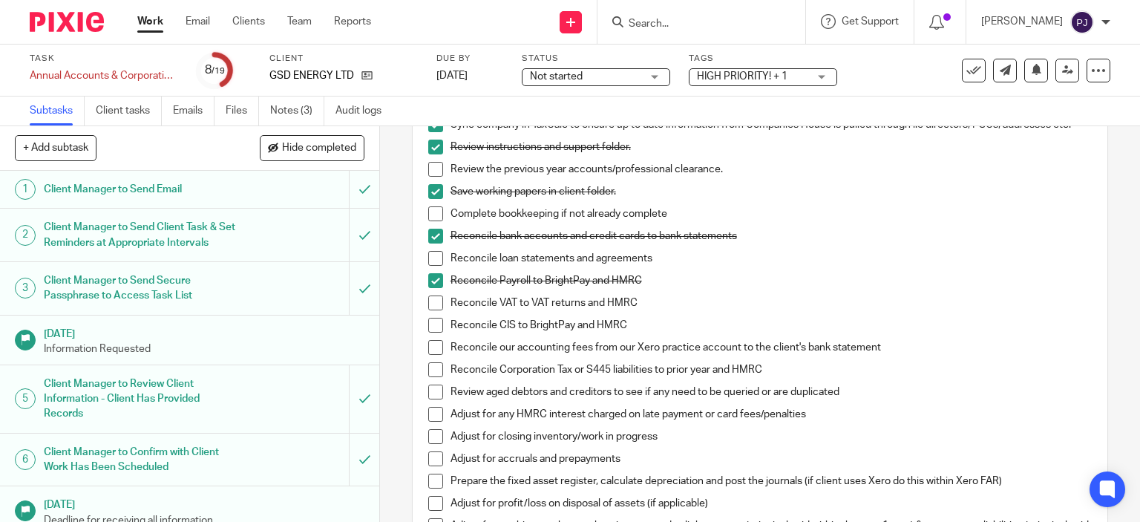
click at [428, 347] on span at bounding box center [435, 347] width 15 height 15
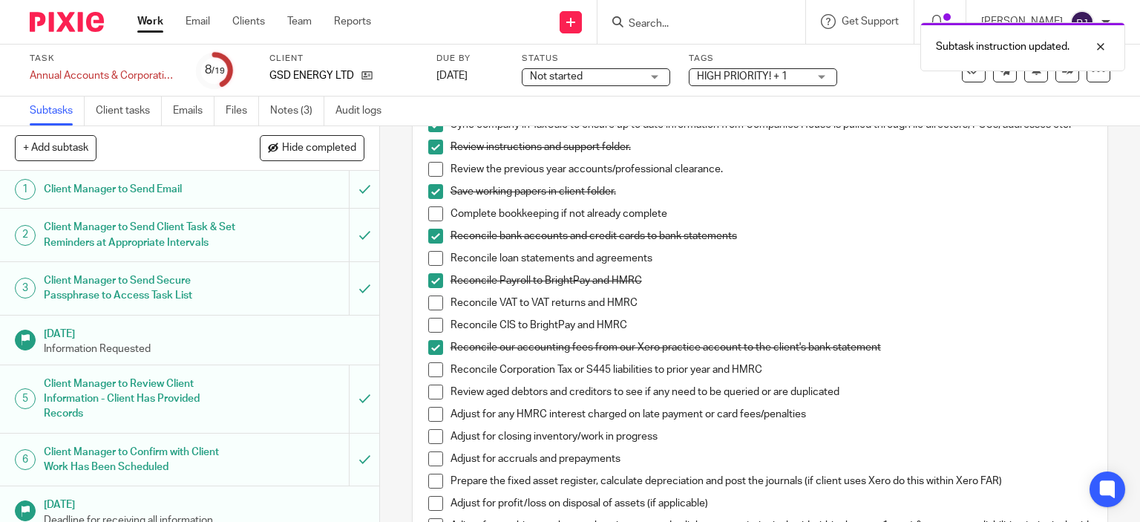
click at [432, 368] on span at bounding box center [435, 369] width 15 height 15
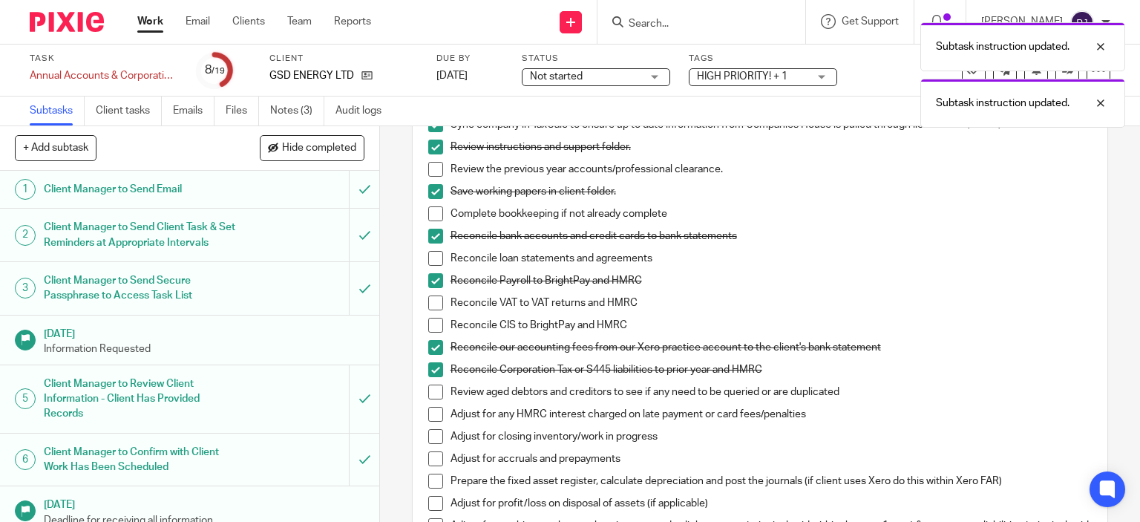
click at [428, 391] on span at bounding box center [435, 392] width 15 height 15
click at [433, 463] on span at bounding box center [435, 458] width 15 height 15
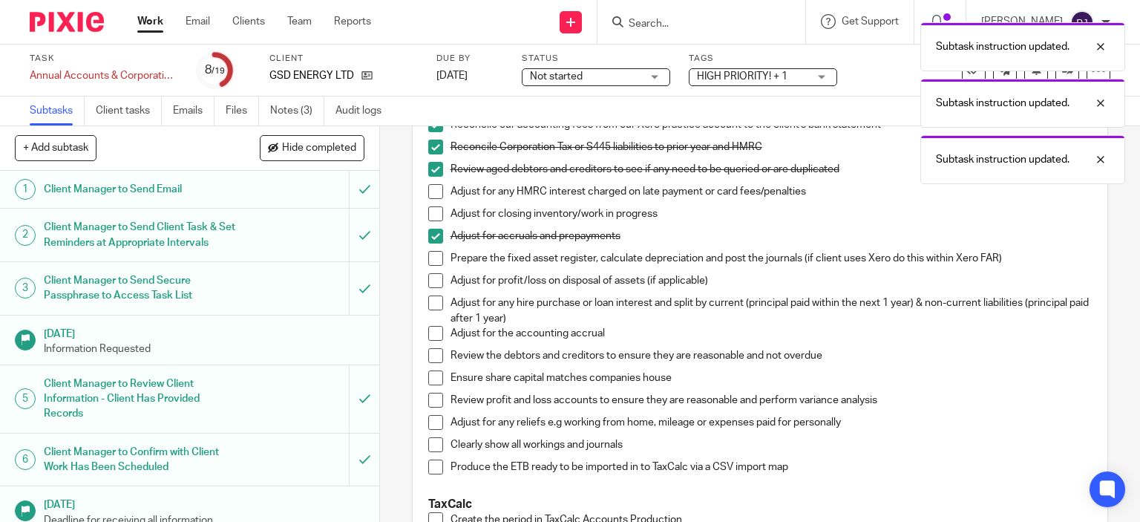
scroll to position [445, 0]
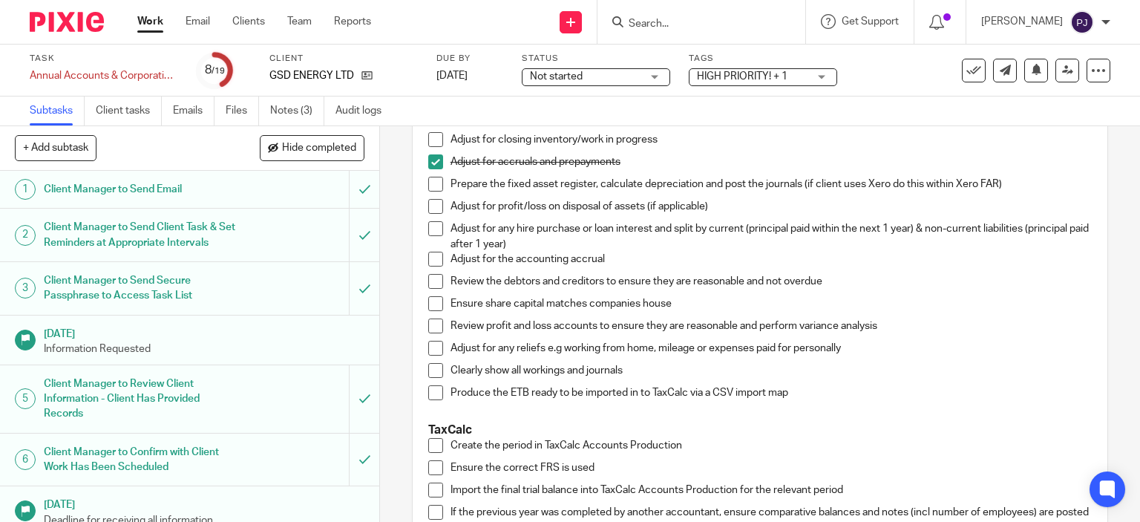
click at [436, 182] on span at bounding box center [435, 184] width 15 height 15
click at [430, 280] on span at bounding box center [435, 281] width 15 height 15
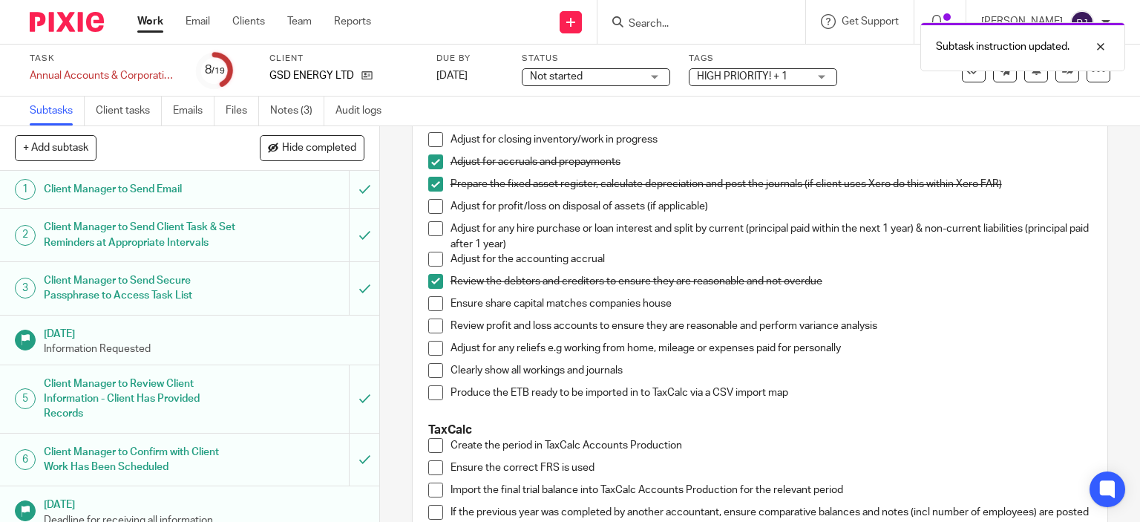
click at [434, 298] on span at bounding box center [435, 303] width 15 height 15
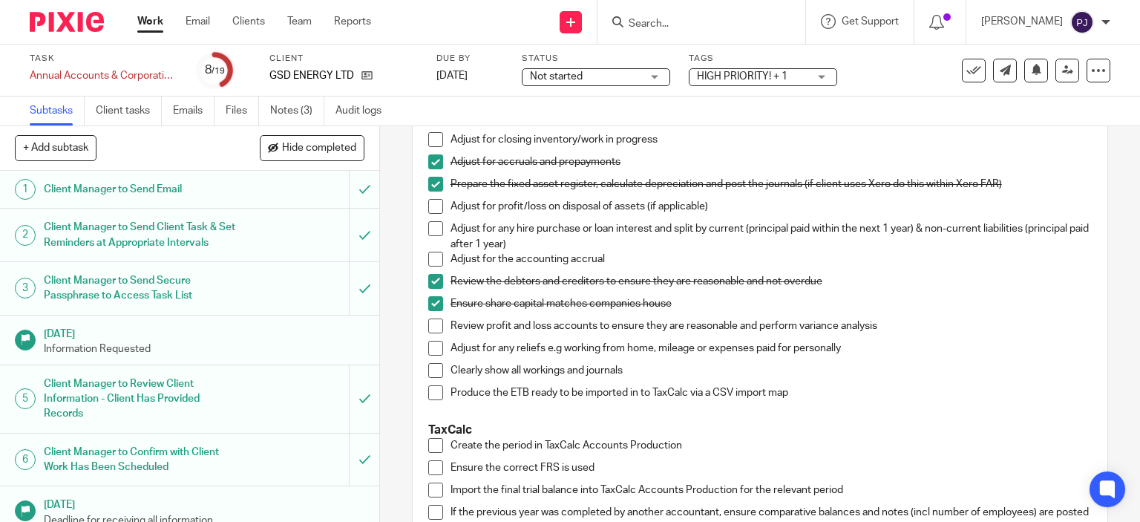
click at [428, 327] on span at bounding box center [435, 325] width 15 height 15
click at [434, 347] on span at bounding box center [435, 348] width 15 height 15
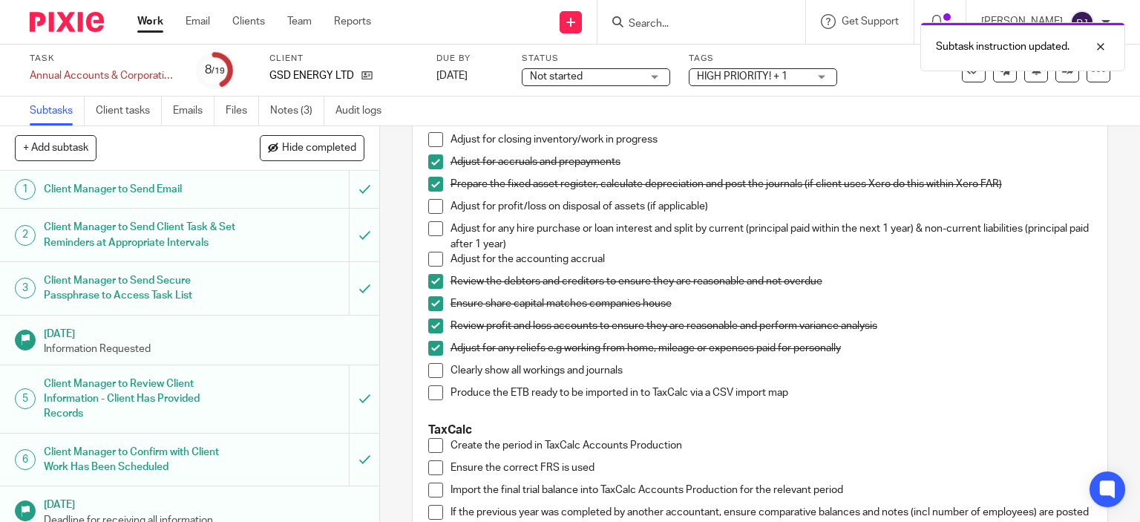
drag, startPoint x: 430, startPoint y: 371, endPoint x: 431, endPoint y: 388, distance: 16.4
click at [431, 371] on span at bounding box center [435, 370] width 15 height 15
click at [431, 388] on span at bounding box center [435, 392] width 15 height 15
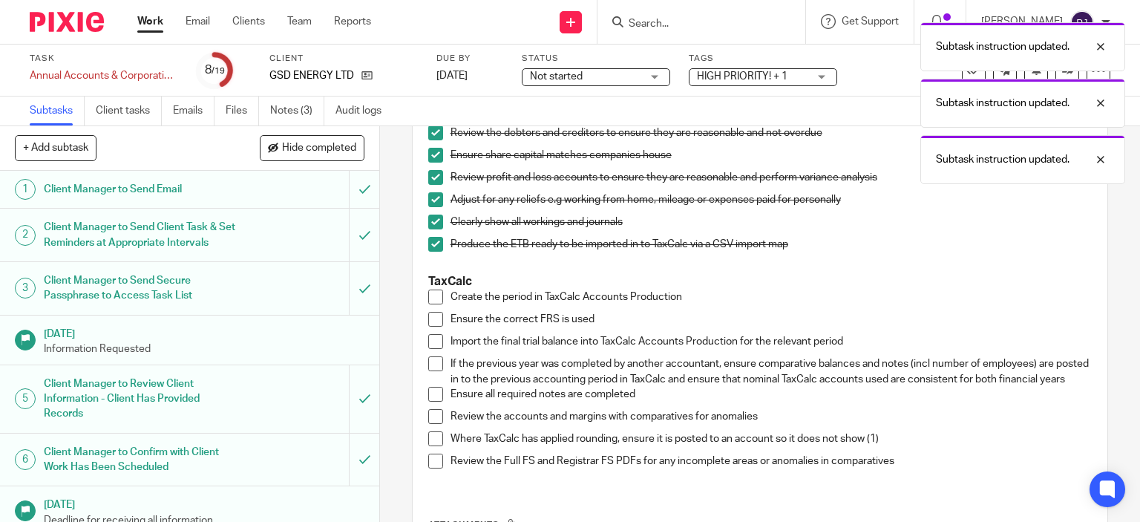
scroll to position [668, 0]
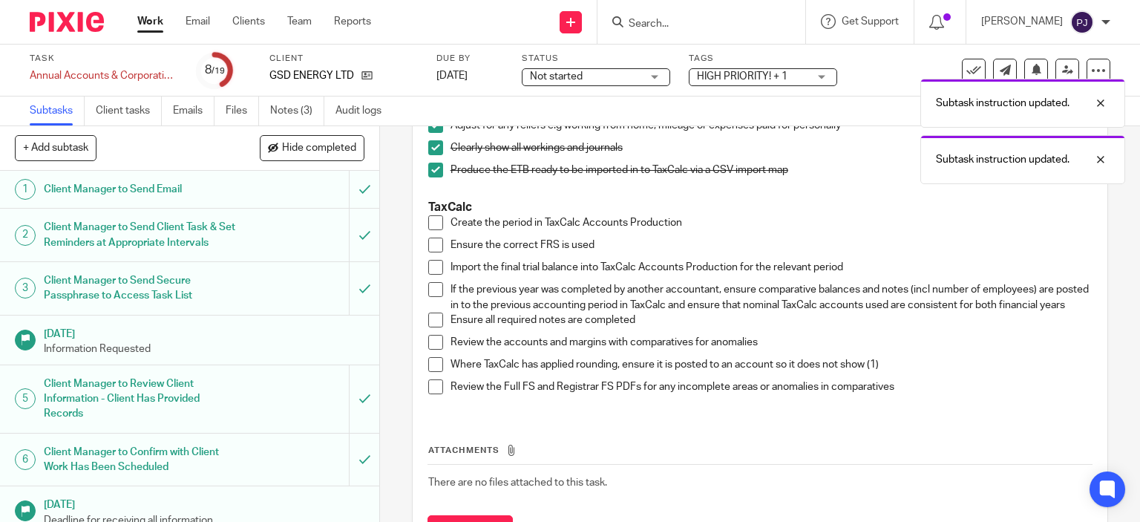
click at [428, 220] on span at bounding box center [435, 222] width 15 height 15
click at [428, 246] on span at bounding box center [435, 245] width 15 height 15
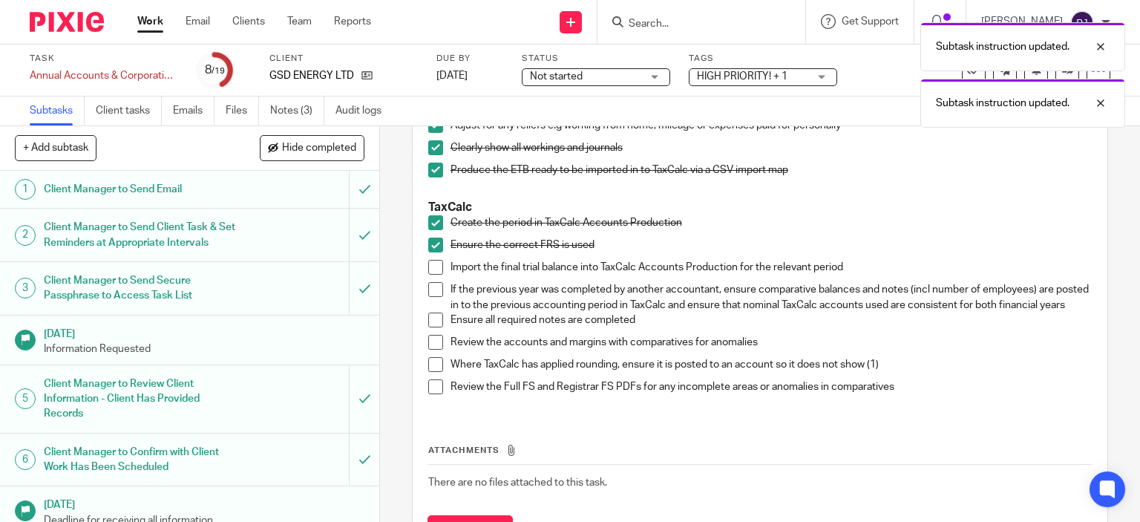
click at [430, 269] on span at bounding box center [435, 267] width 15 height 15
click at [431, 327] on span at bounding box center [435, 320] width 15 height 15
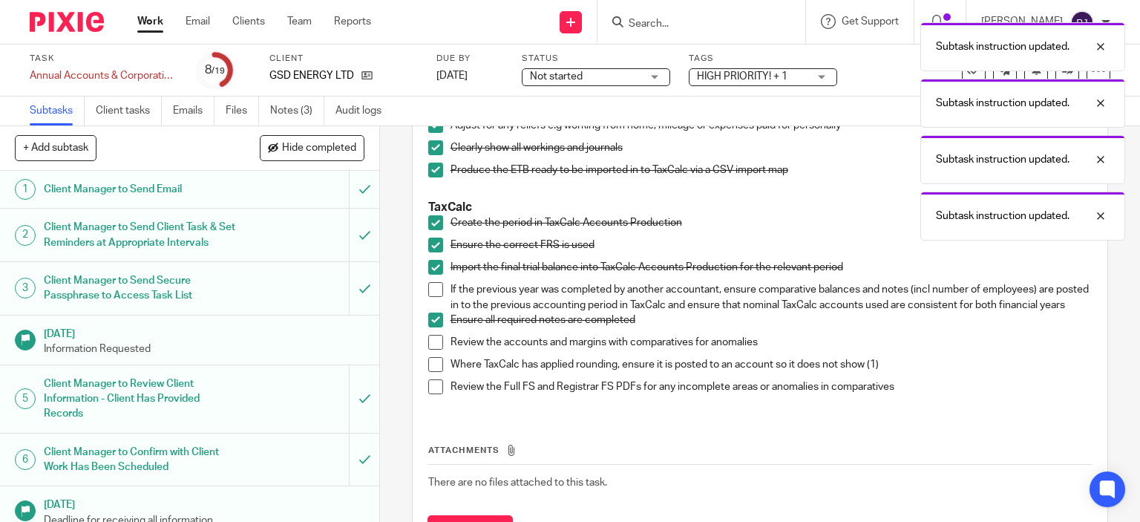
click at [431, 350] on span at bounding box center [435, 342] width 15 height 15
click at [429, 372] on span at bounding box center [435, 364] width 15 height 15
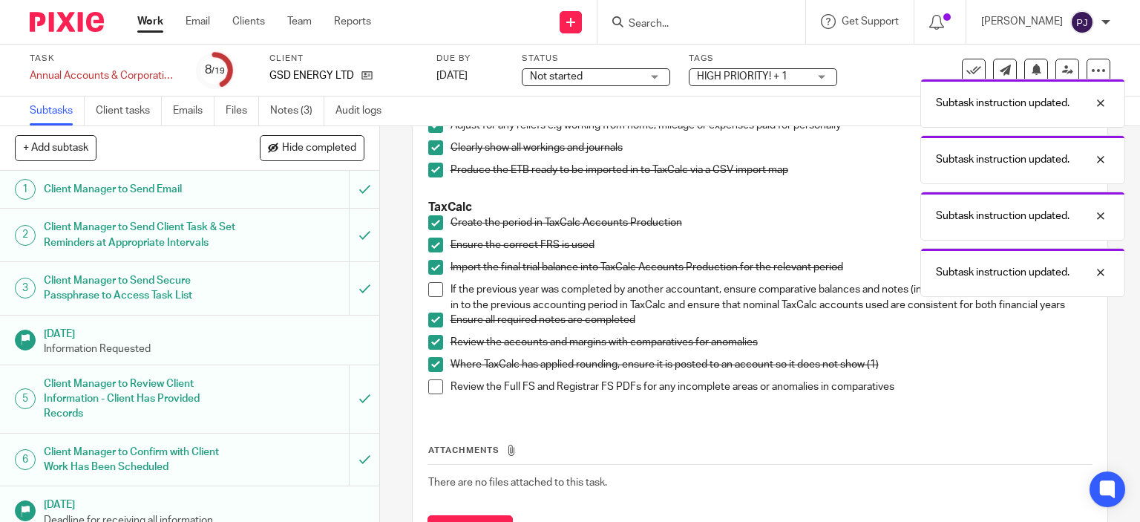
click at [433, 394] on span at bounding box center [435, 386] width 15 height 15
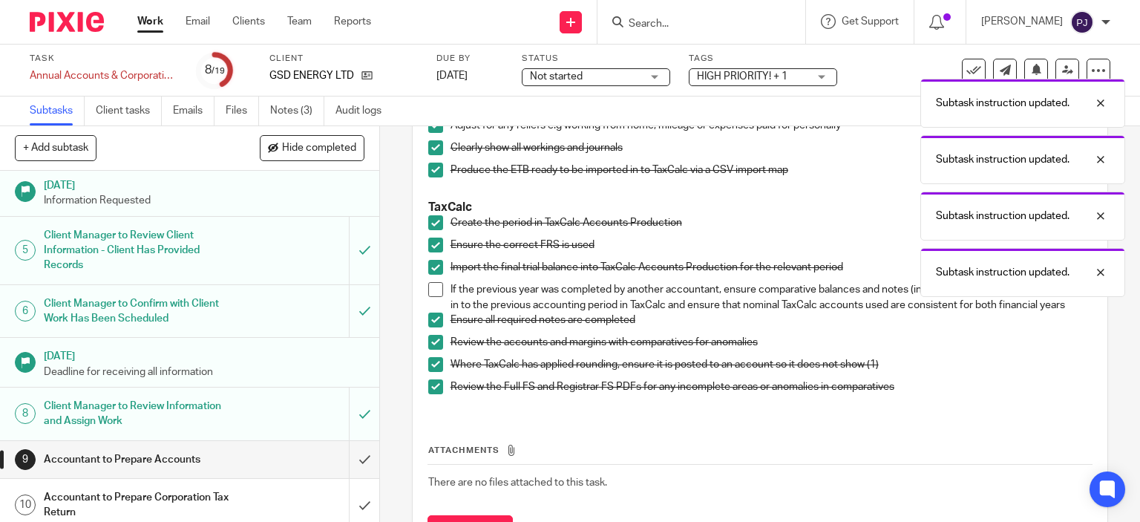
scroll to position [223, 0]
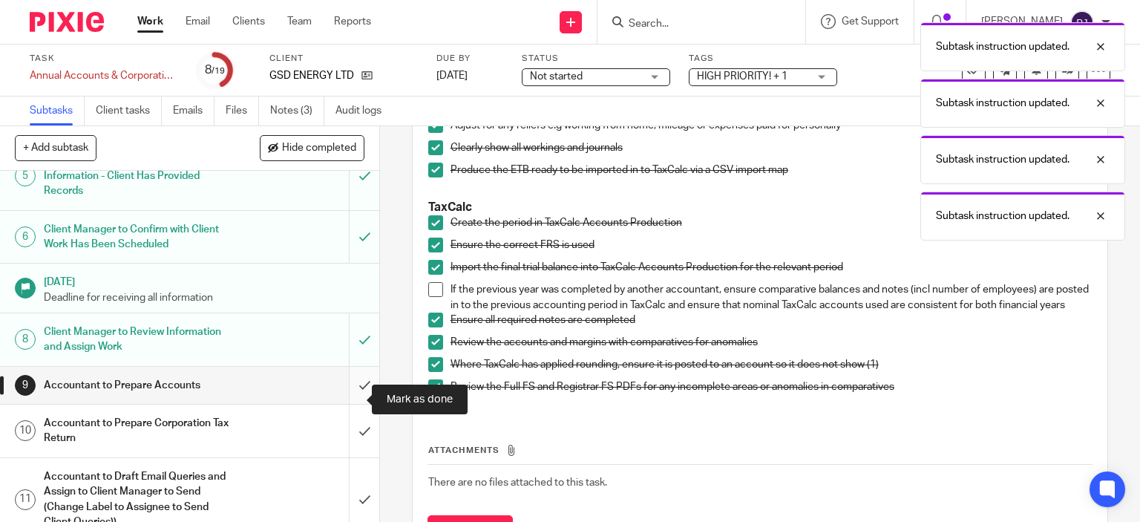
click at [349, 404] on input "submit" at bounding box center [189, 385] width 379 height 37
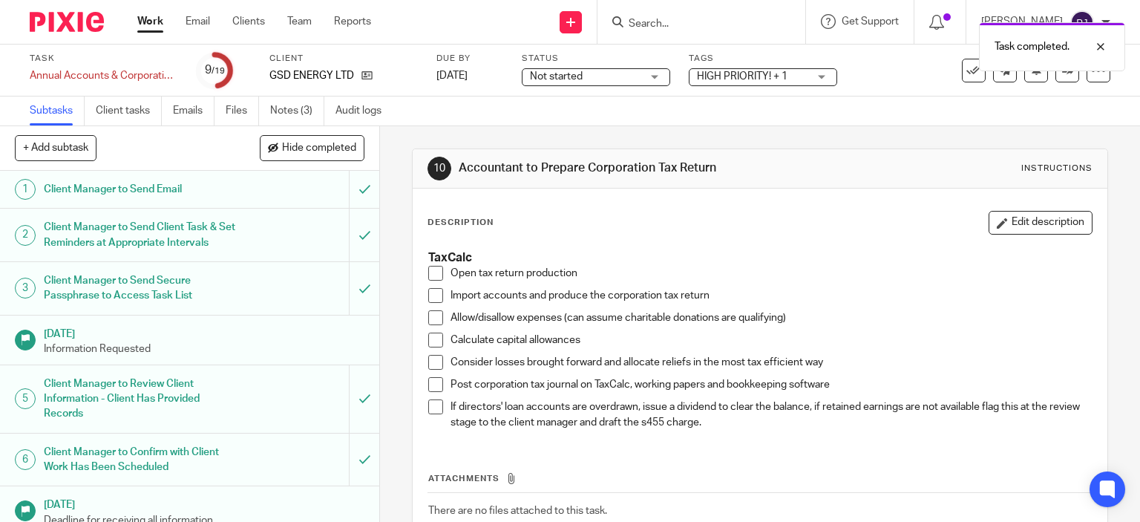
click at [431, 270] on span at bounding box center [435, 273] width 15 height 15
click at [428, 296] on span at bounding box center [435, 295] width 15 height 15
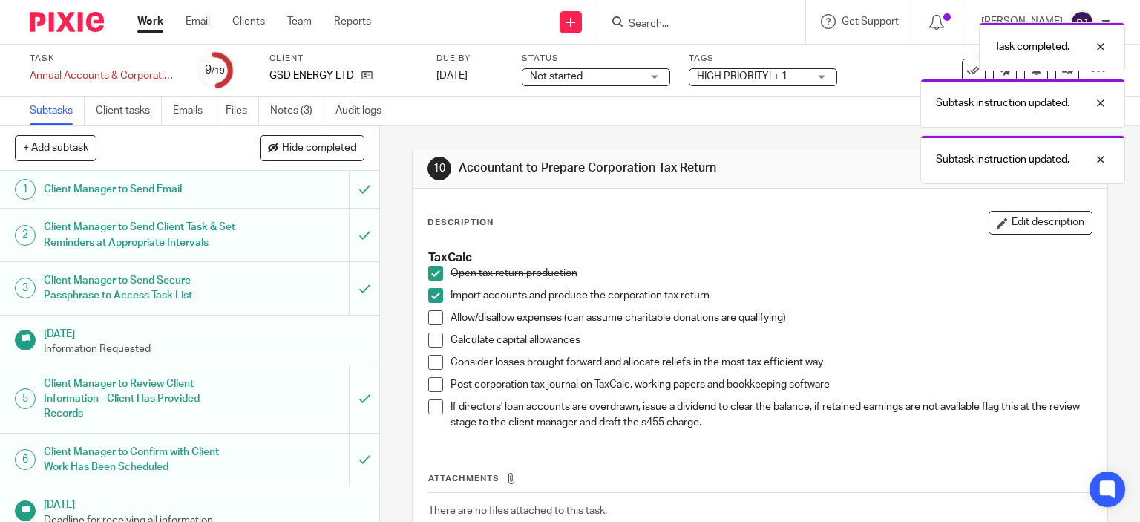
click at [429, 318] on span at bounding box center [435, 317] width 15 height 15
click at [428, 339] on span at bounding box center [435, 340] width 15 height 15
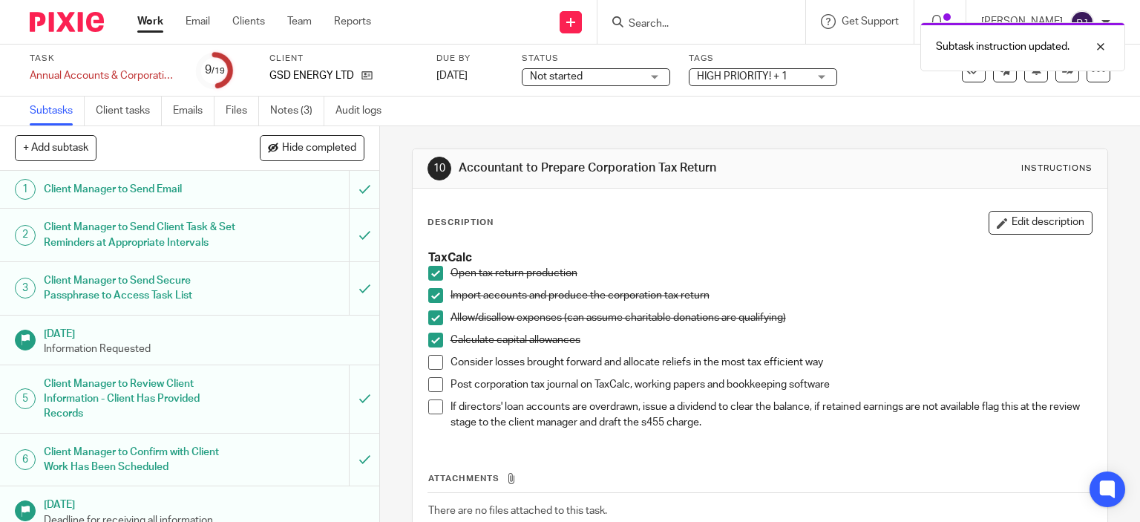
click at [431, 384] on span at bounding box center [435, 384] width 15 height 15
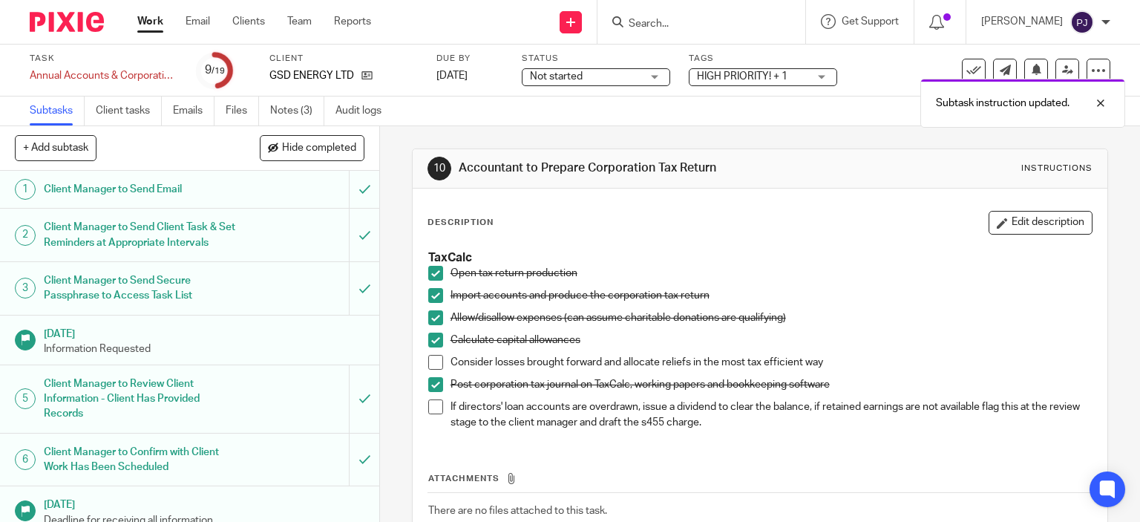
scroll to position [223, 0]
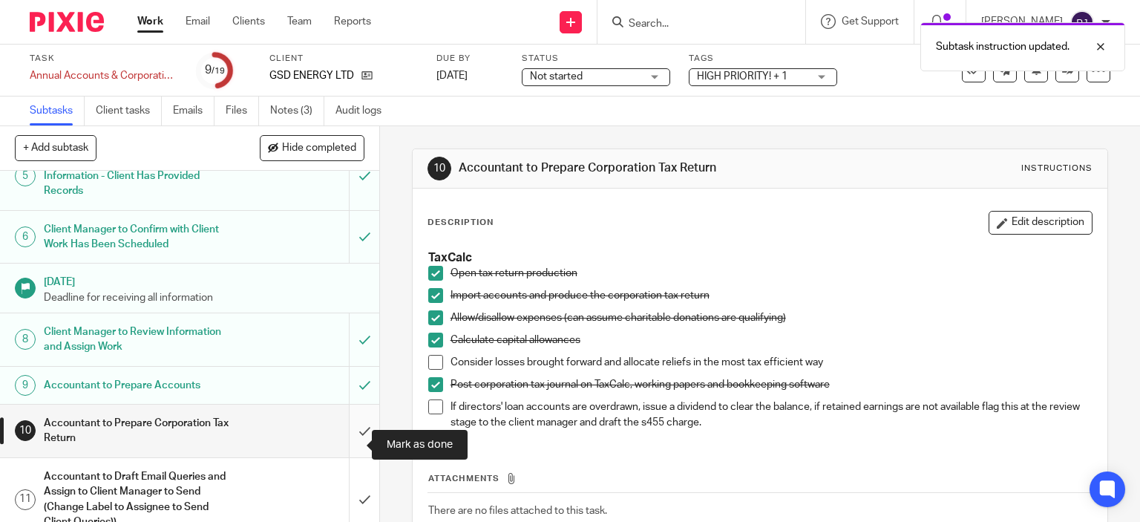
click at [342, 442] on input "submit" at bounding box center [189, 431] width 379 height 53
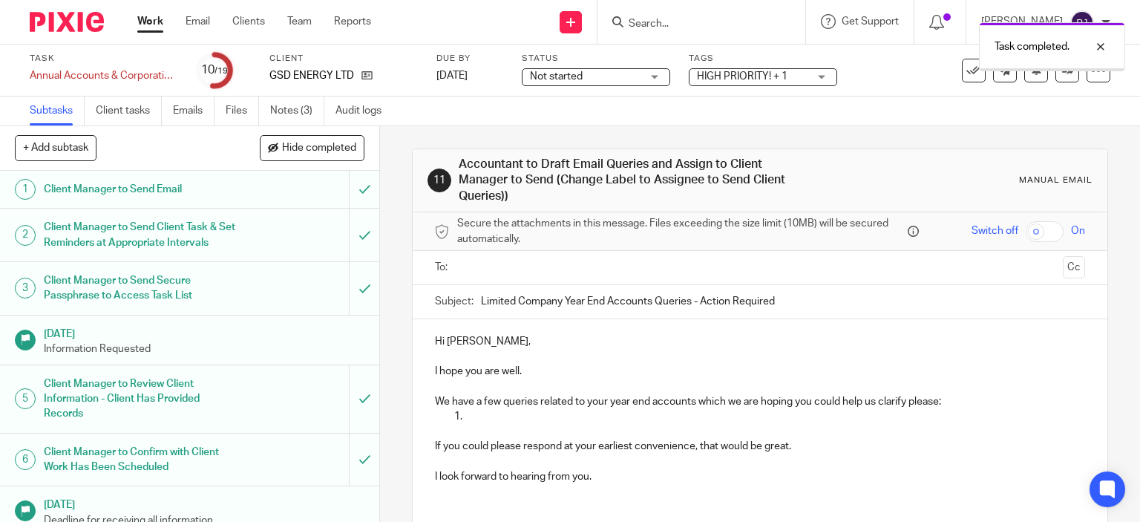
scroll to position [594, 0]
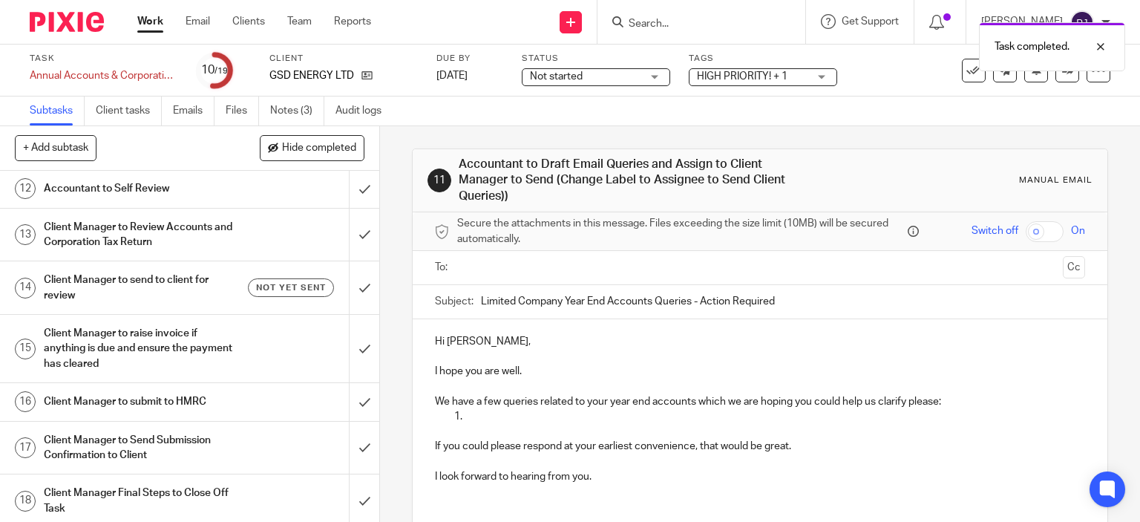
click at [244, 200] on div "Accountant to Self Review" at bounding box center [189, 188] width 290 height 22
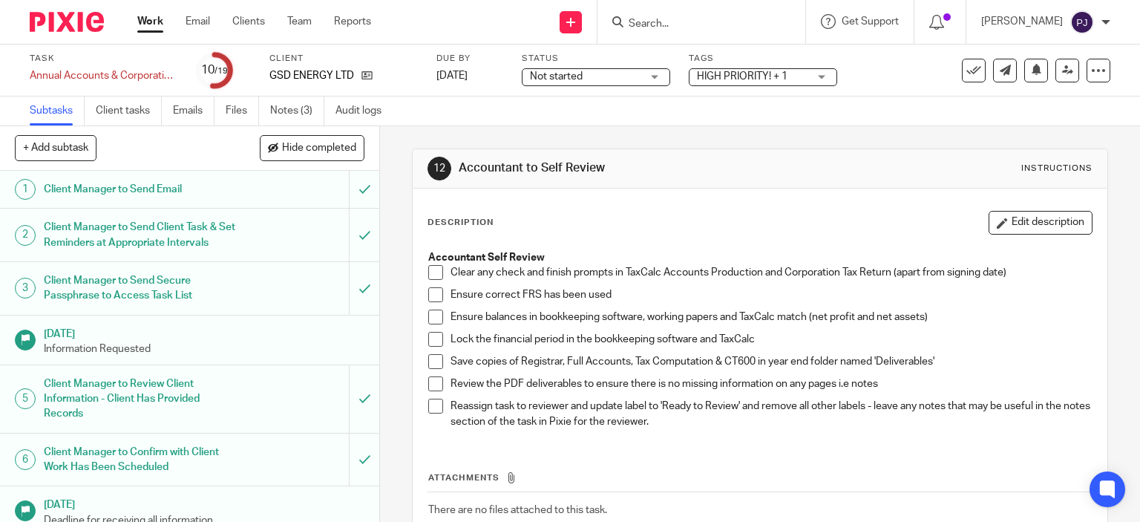
click at [428, 274] on span at bounding box center [435, 272] width 15 height 15
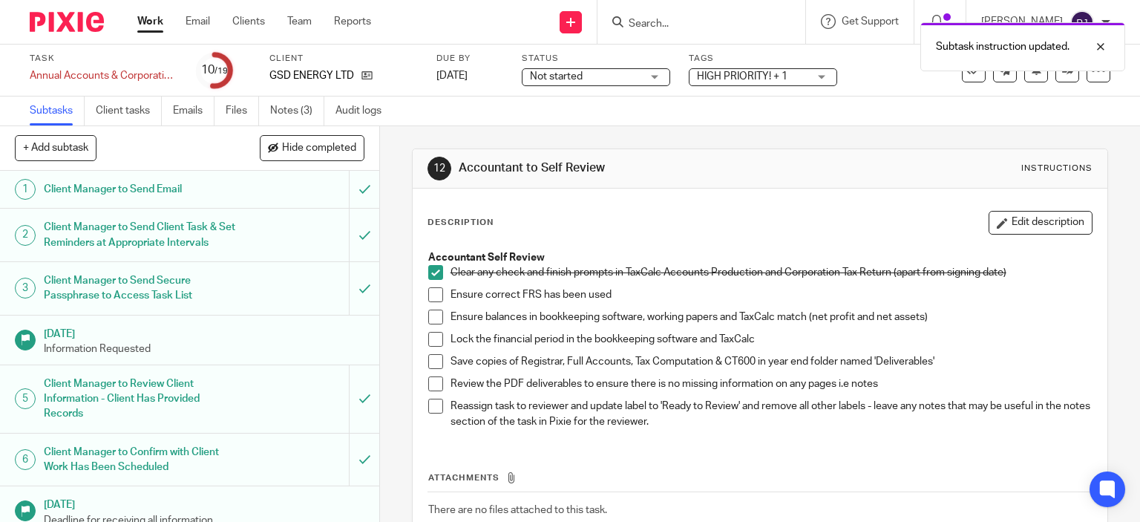
click at [431, 297] on span at bounding box center [435, 294] width 15 height 15
click at [431, 317] on span at bounding box center [435, 317] width 15 height 15
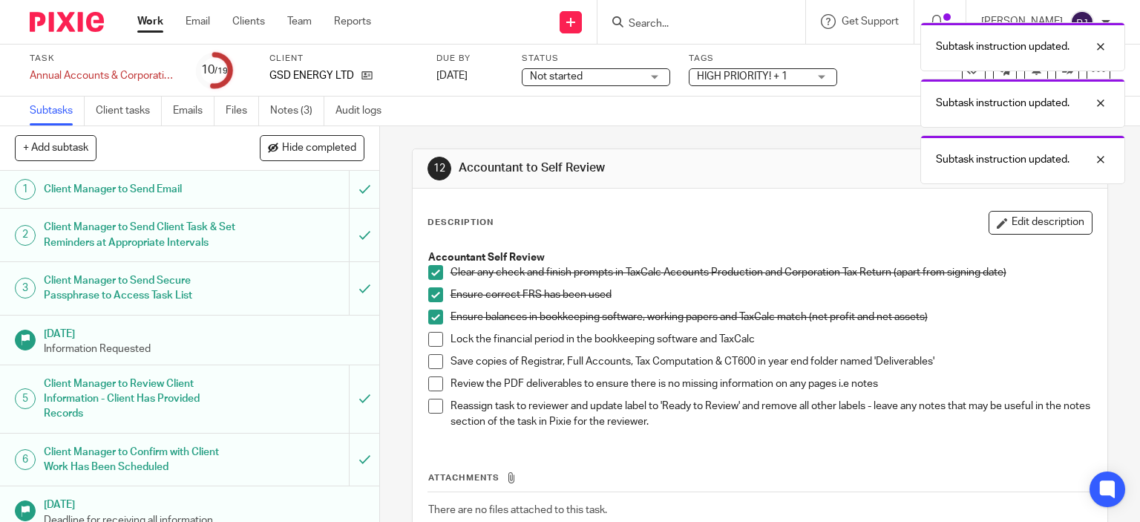
click at [428, 361] on span at bounding box center [435, 361] width 15 height 15
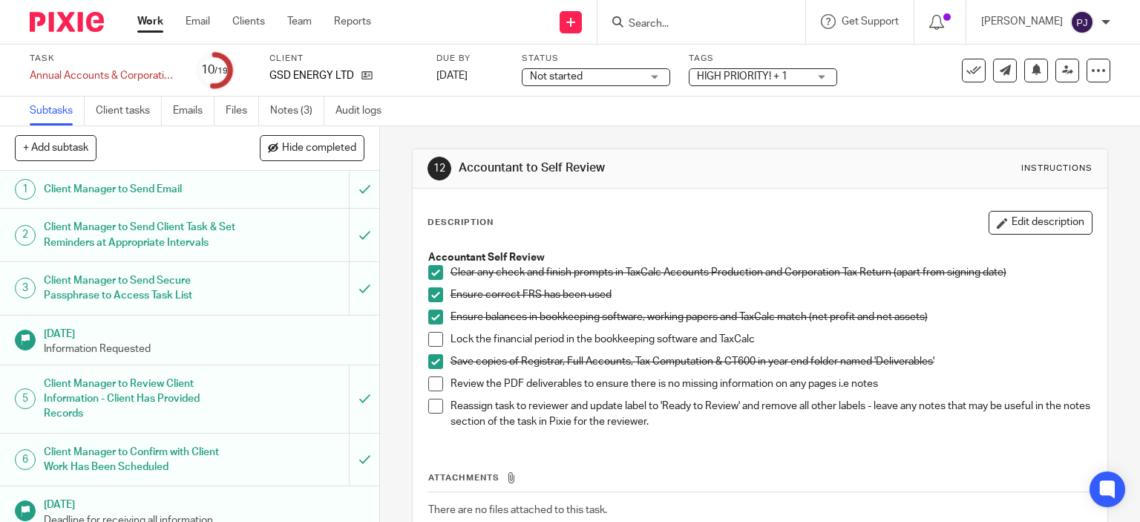
click at [434, 385] on span at bounding box center [435, 383] width 15 height 15
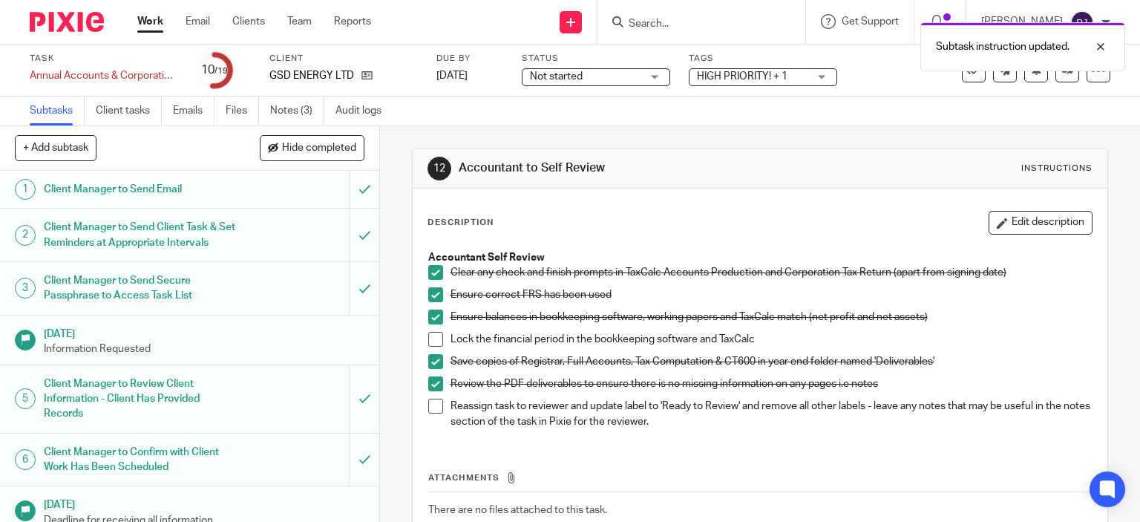
click at [428, 406] on span at bounding box center [435, 406] width 15 height 15
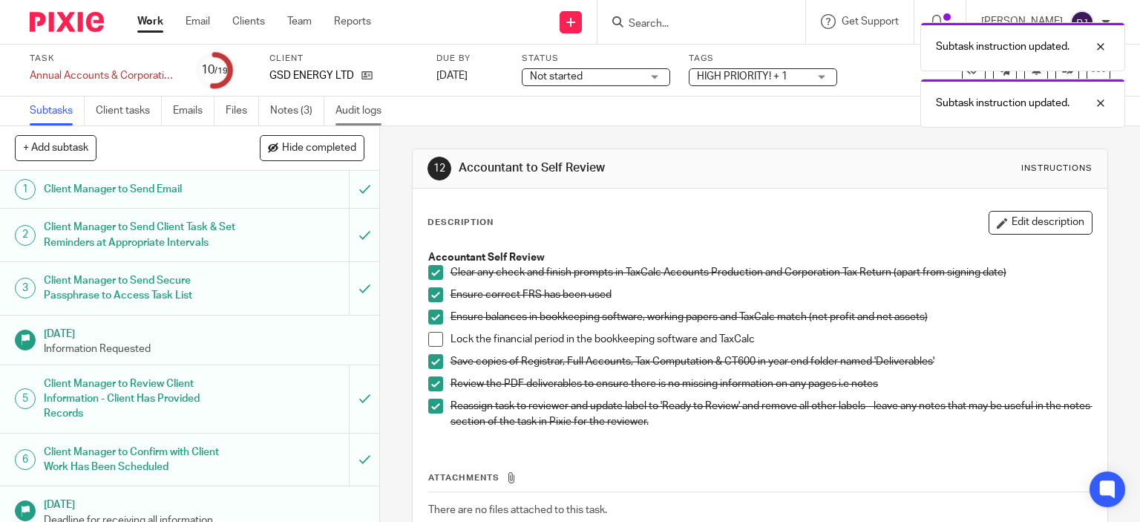
click at [353, 101] on link "Audit logs" at bounding box center [364, 111] width 57 height 29
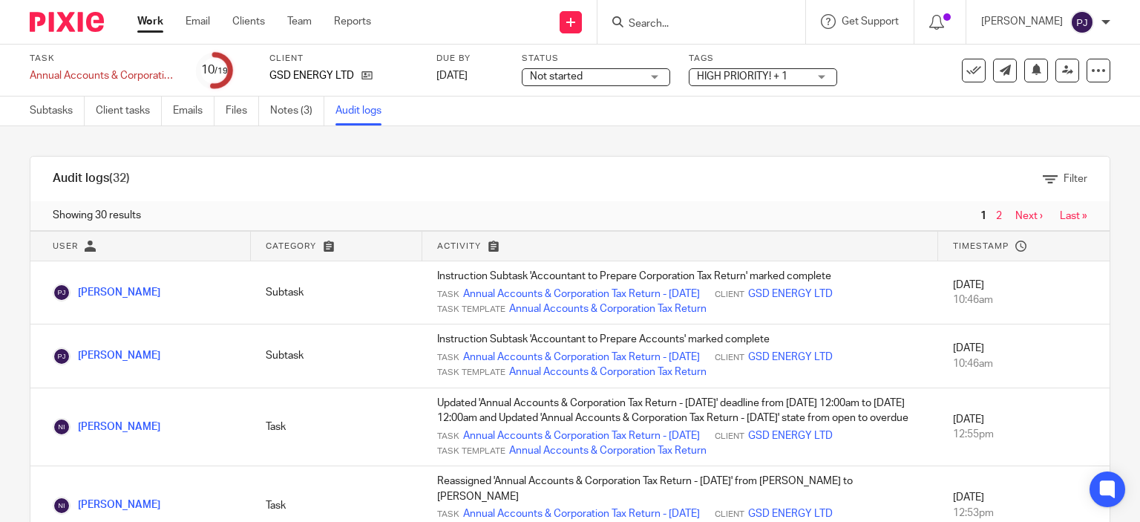
click at [726, 76] on span "HIGH PRIORITY! + 1" at bounding box center [742, 76] width 91 height 10
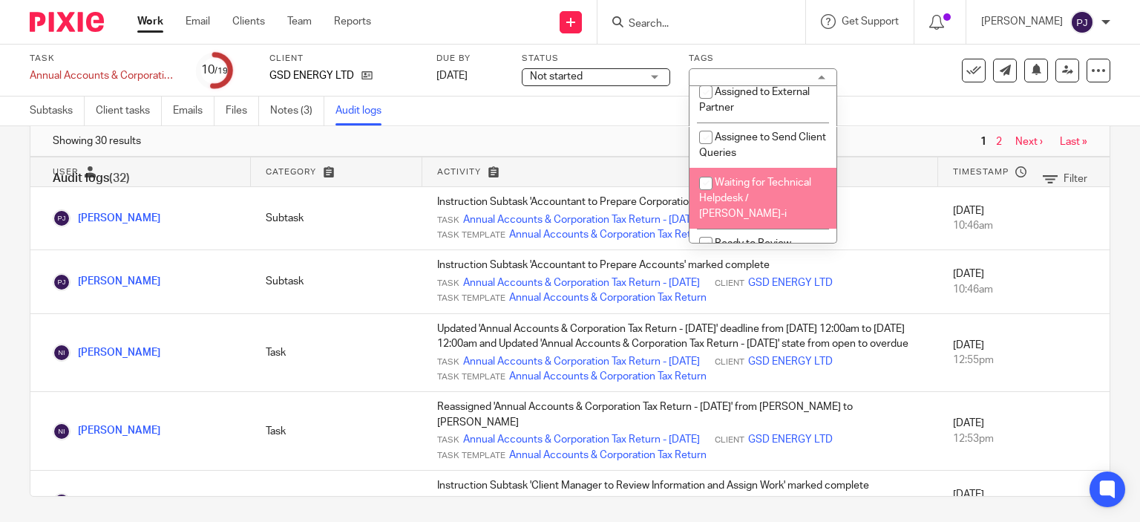
scroll to position [445, 0]
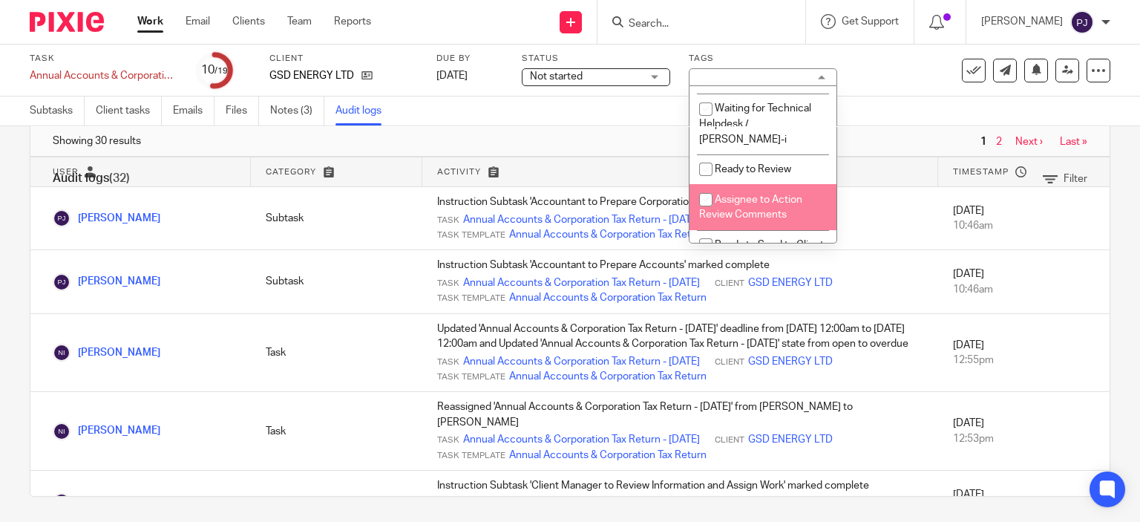
click at [736, 177] on div "Filter" at bounding box center [517, 179] width 1140 height 16
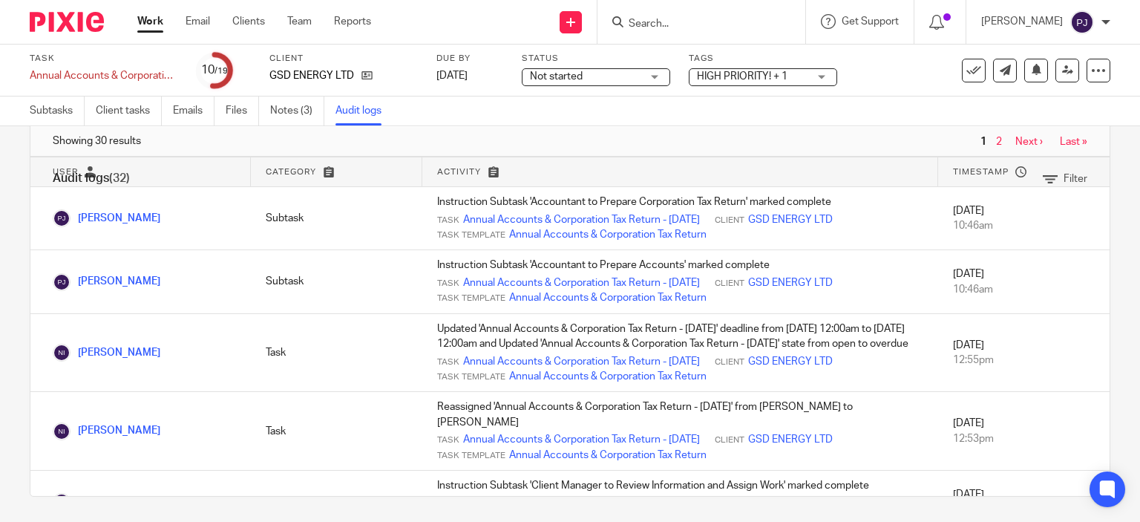
click at [758, 70] on span "HIGH PRIORITY! + 1" at bounding box center [752, 77] width 111 height 16
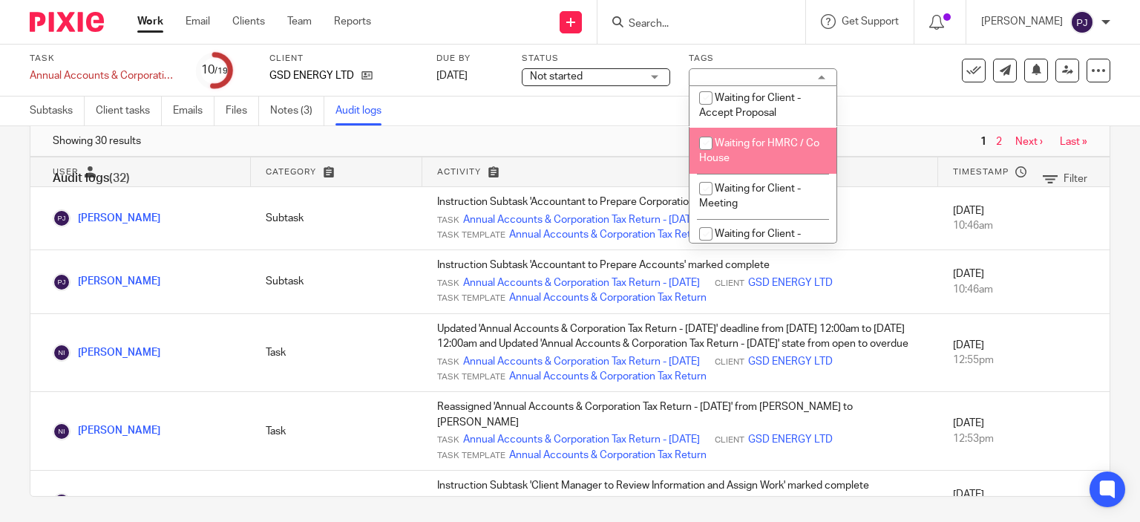
scroll to position [520, 0]
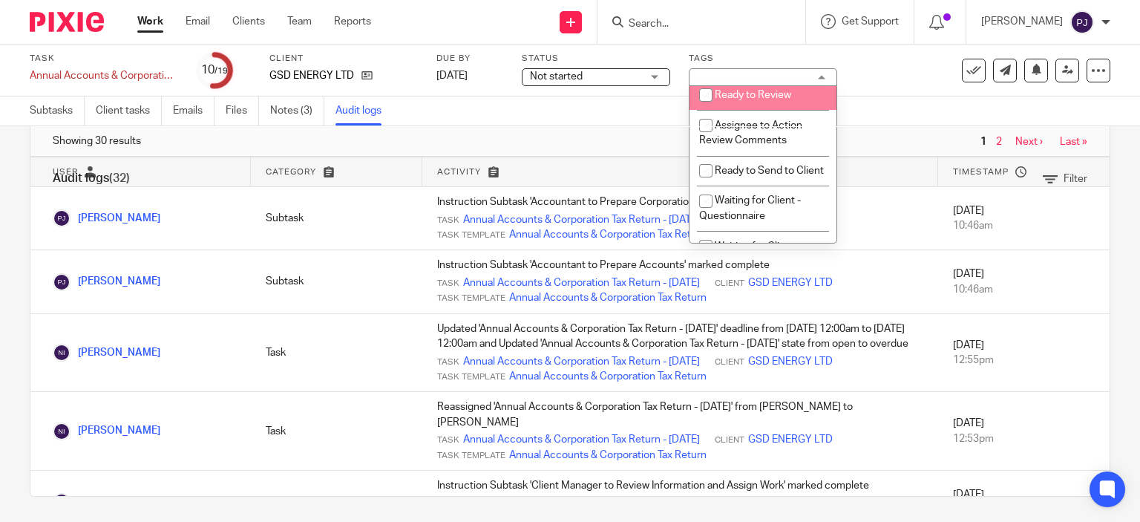
click at [701, 102] on input "checkbox" at bounding box center [706, 95] width 28 height 28
checkbox input "true"
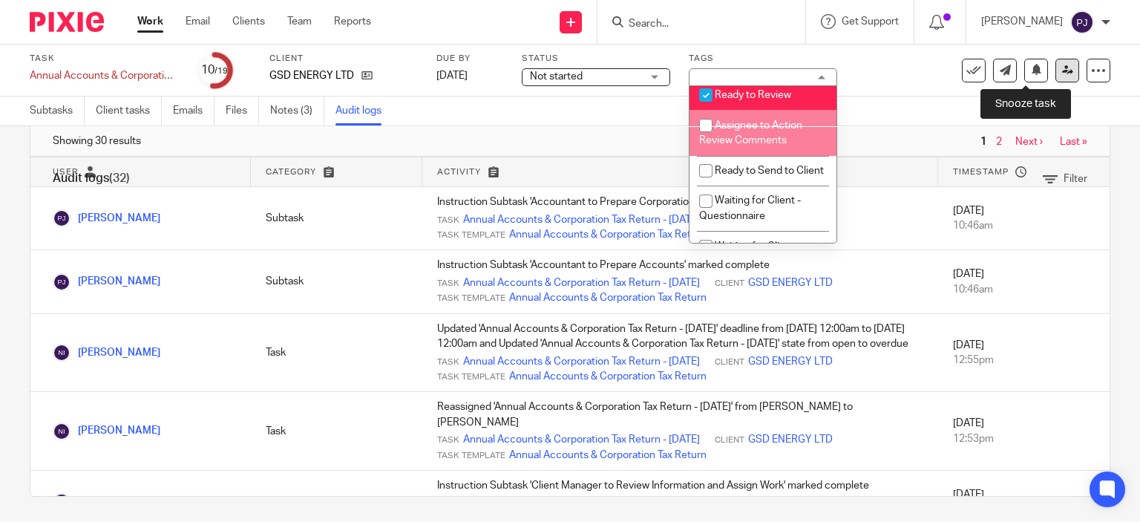
click at [1062, 71] on icon at bounding box center [1067, 70] width 11 height 11
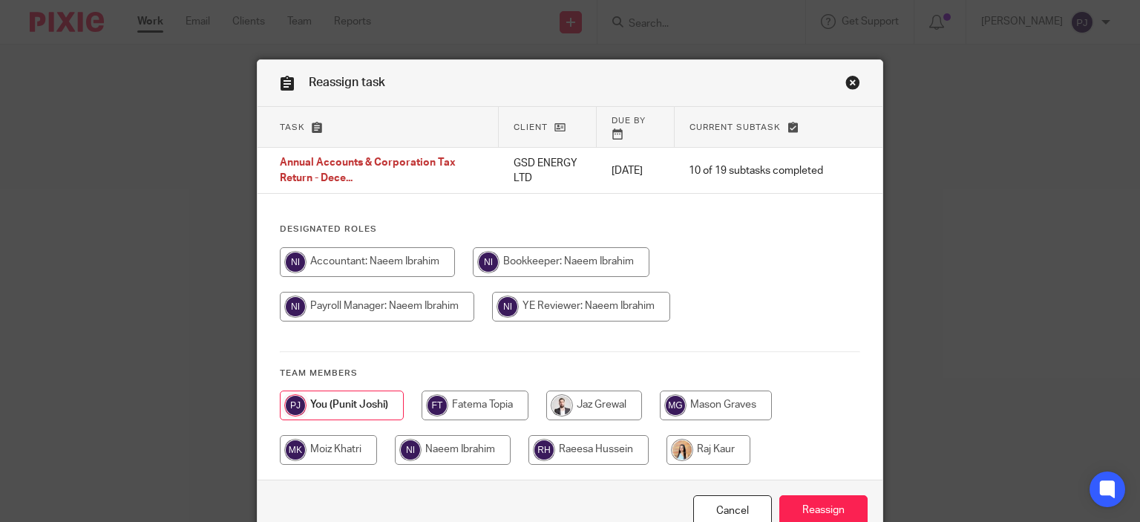
click at [506, 453] on div at bounding box center [570, 435] width 581 height 89
click at [481, 443] on input "radio" at bounding box center [453, 450] width 116 height 30
radio input "true"
click at [808, 500] on input "Reassign" at bounding box center [824, 511] width 88 height 32
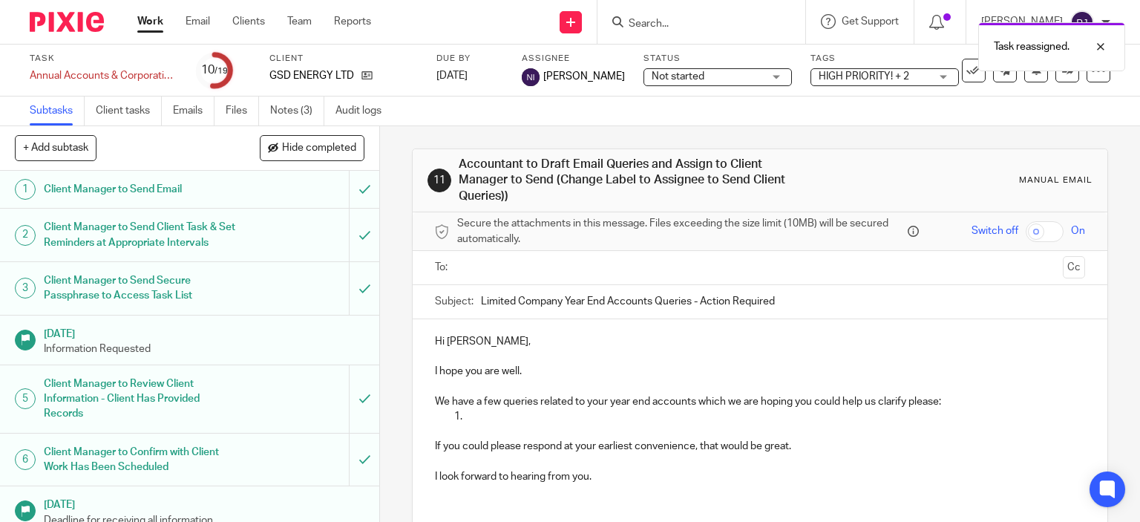
click at [156, 21] on link "Work" at bounding box center [150, 21] width 26 height 15
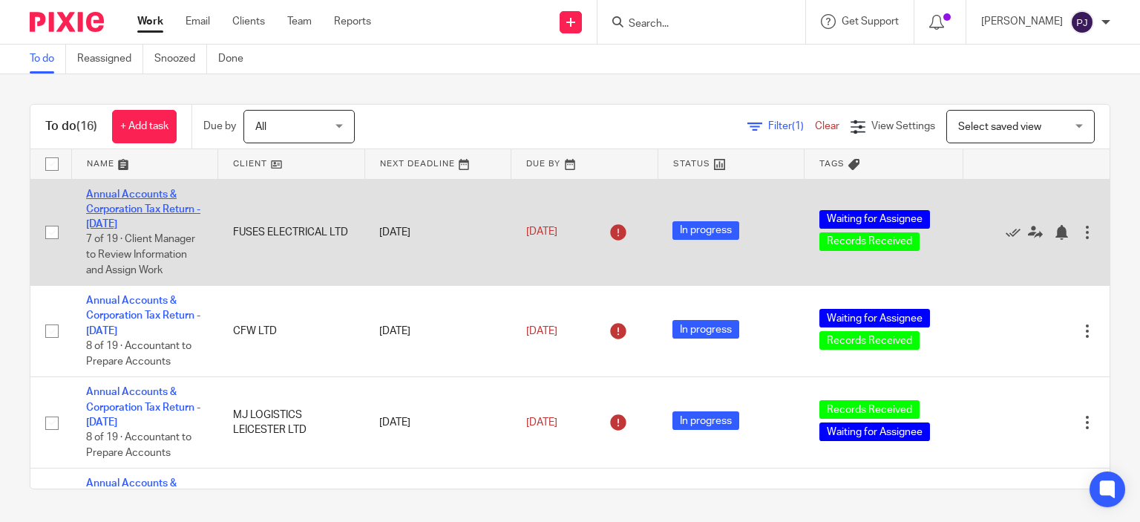
click at [124, 206] on link "Annual Accounts & Corporation Tax Return - [DATE]" at bounding box center [143, 209] width 114 height 41
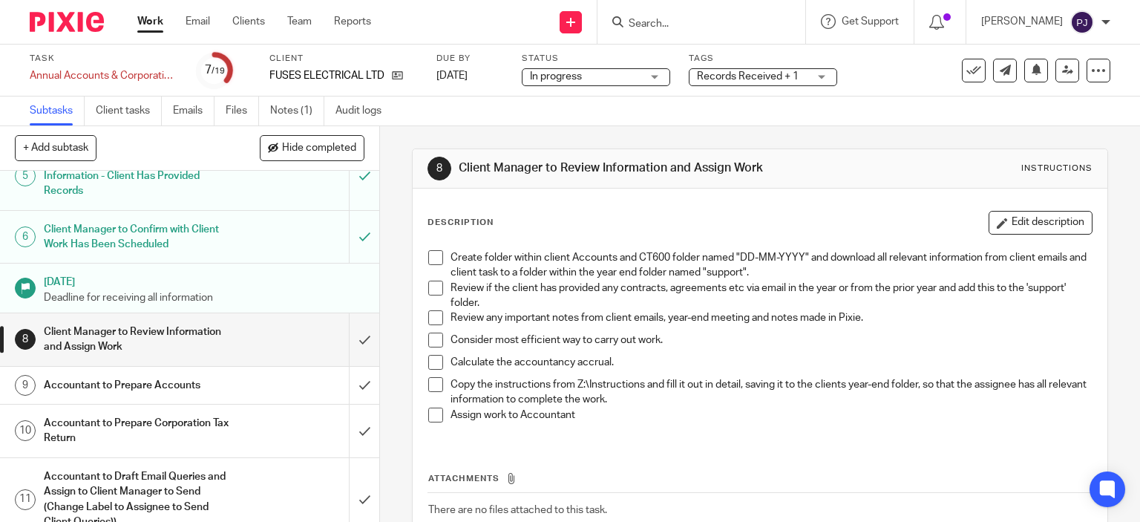
scroll to position [297, 0]
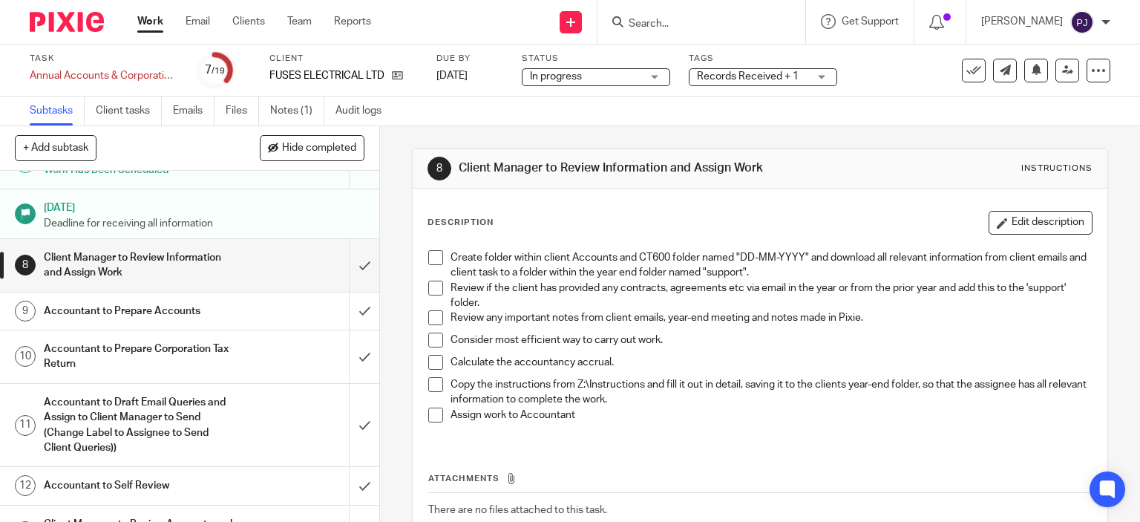
click at [128, 322] on h1 "Accountant to Prepare Accounts" at bounding box center [141, 311] width 194 height 22
